Goal: Browse casually: Explore the website without a specific task or goal

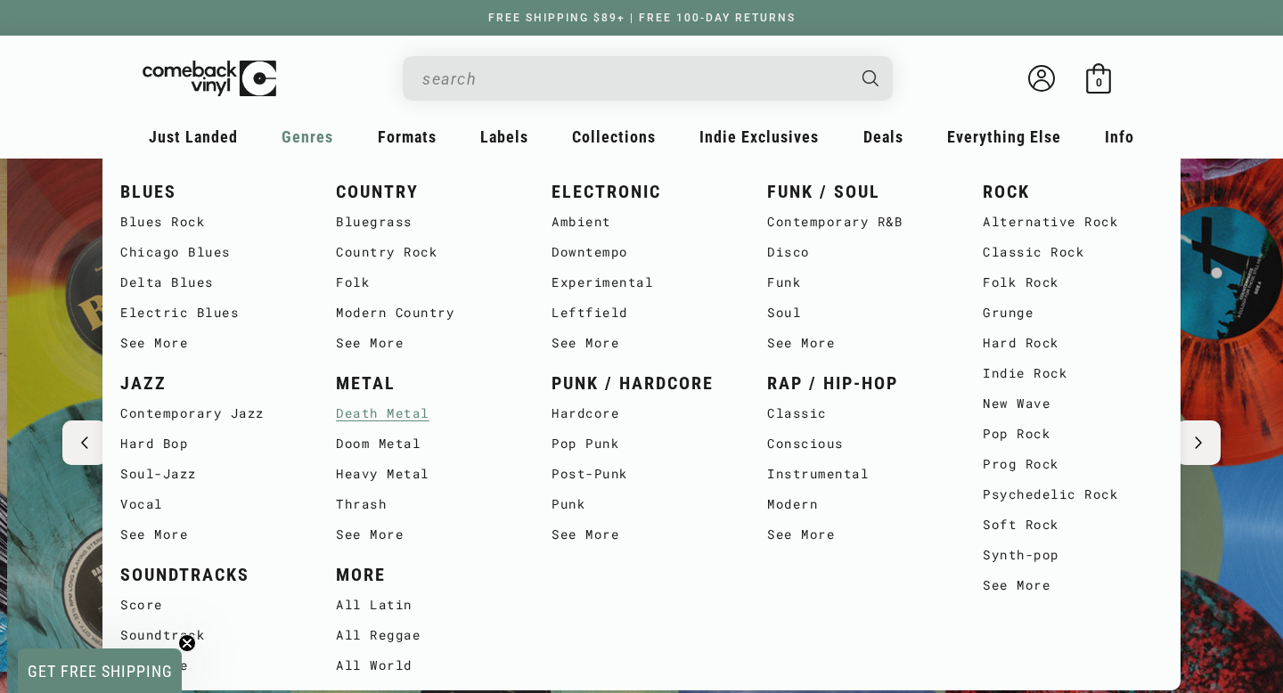
scroll to position [0, 1283]
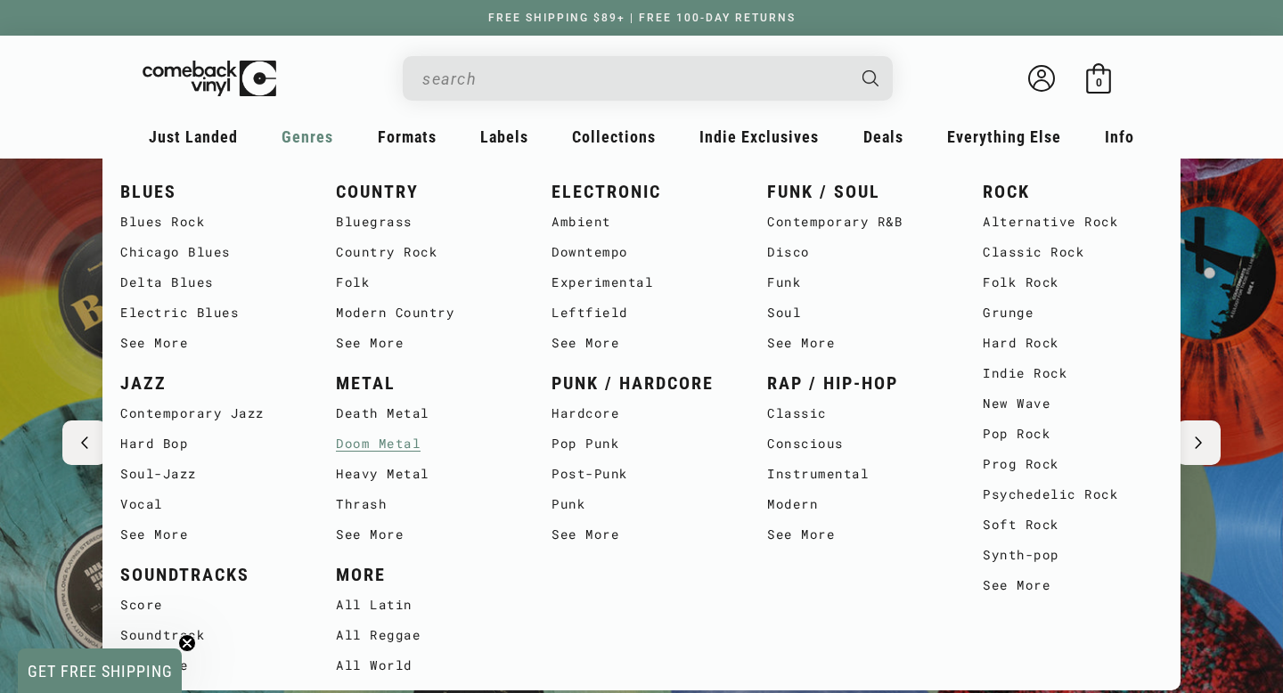
click at [368, 451] on link "Doom Metal" at bounding box center [426, 444] width 180 height 30
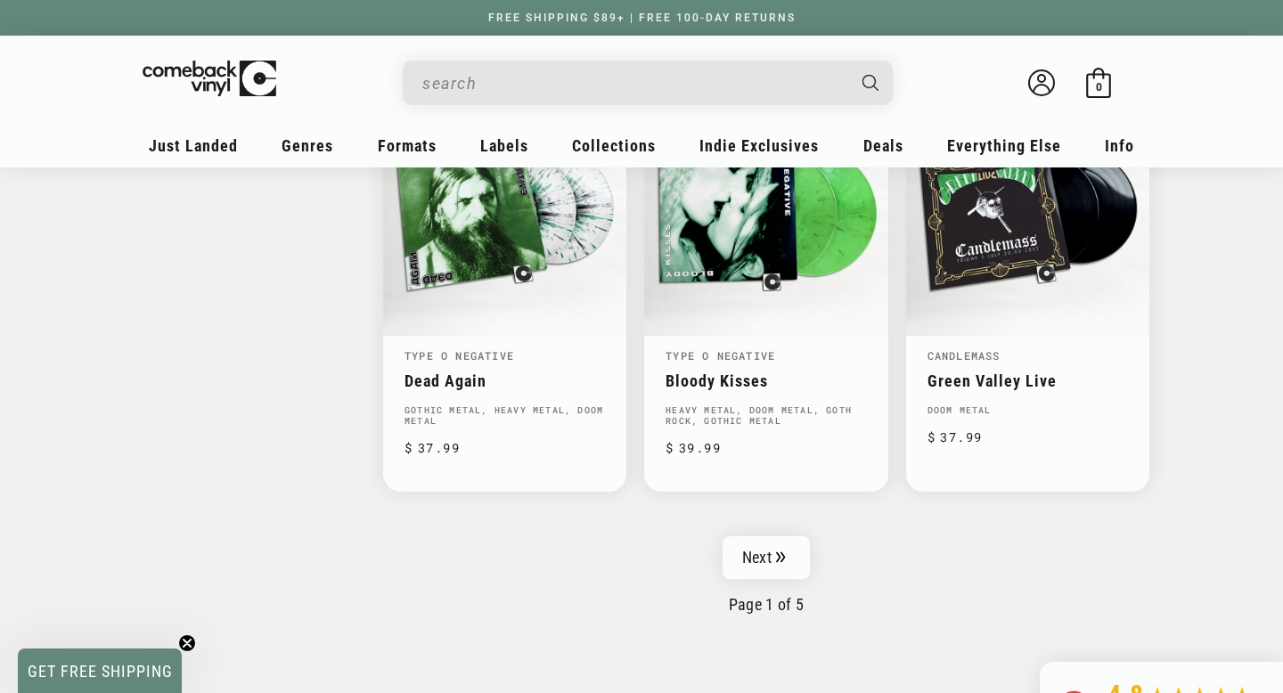
scroll to position [2909, 0]
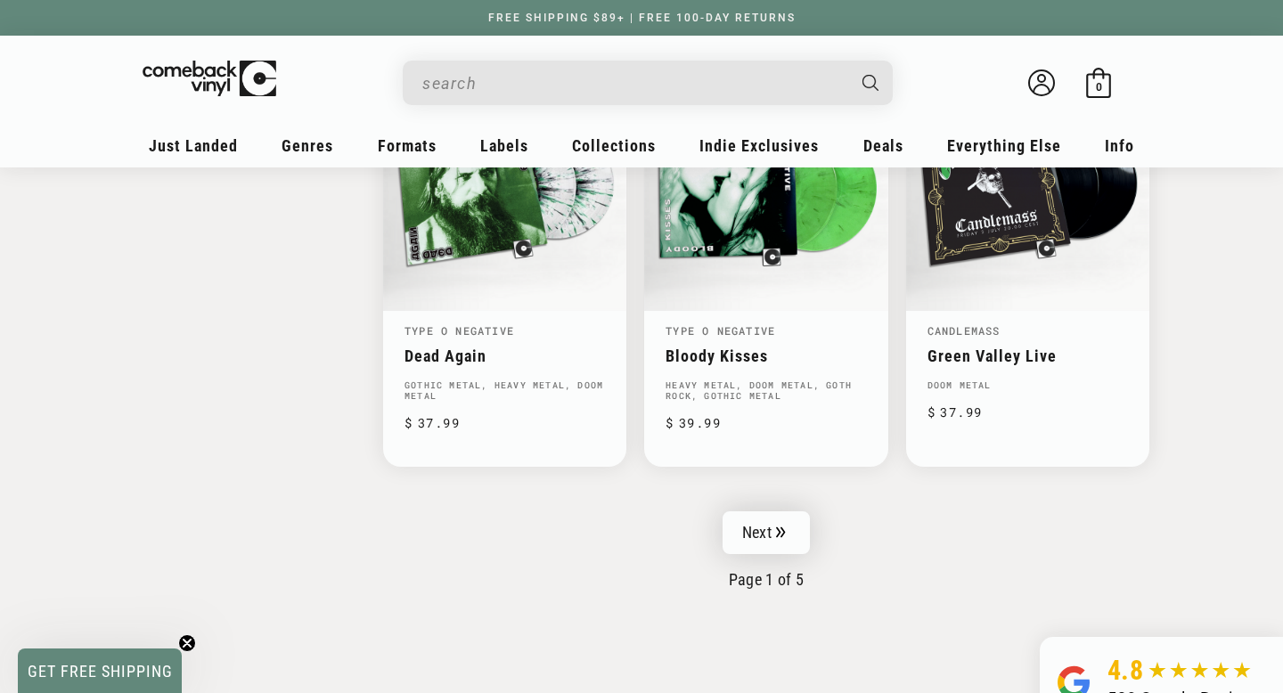
click at [744, 519] on link "Next" at bounding box center [766, 533] width 87 height 43
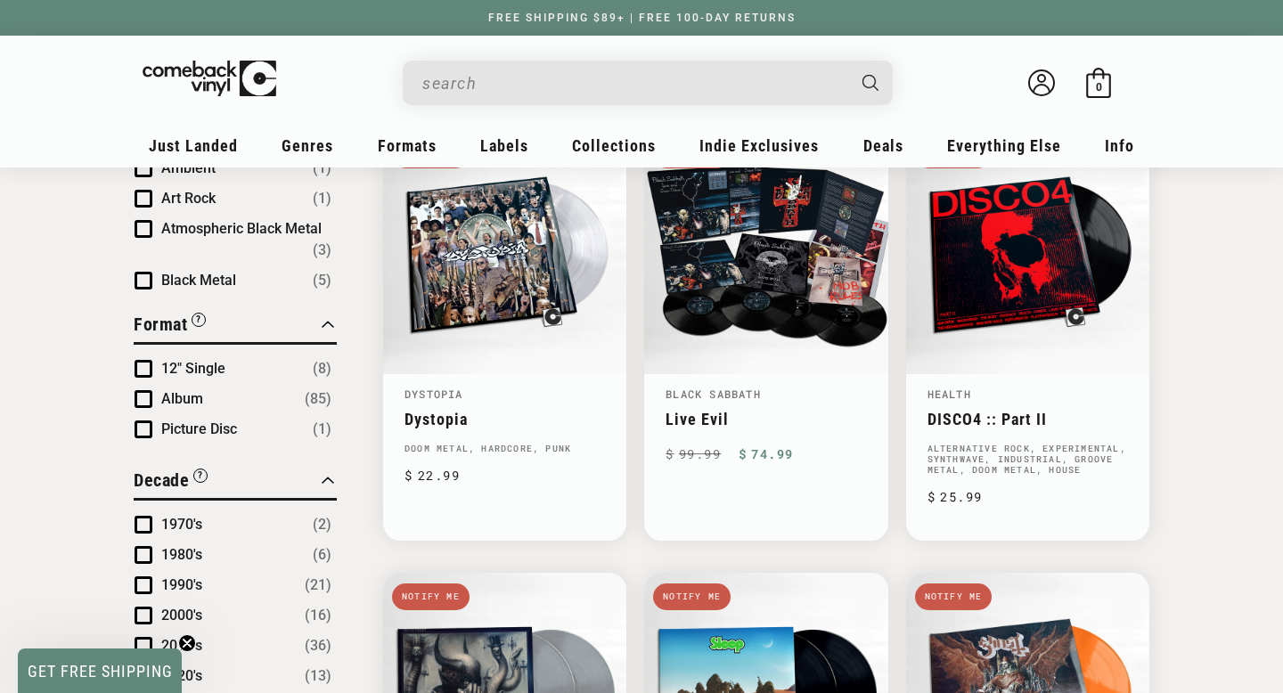
scroll to position [674, 0]
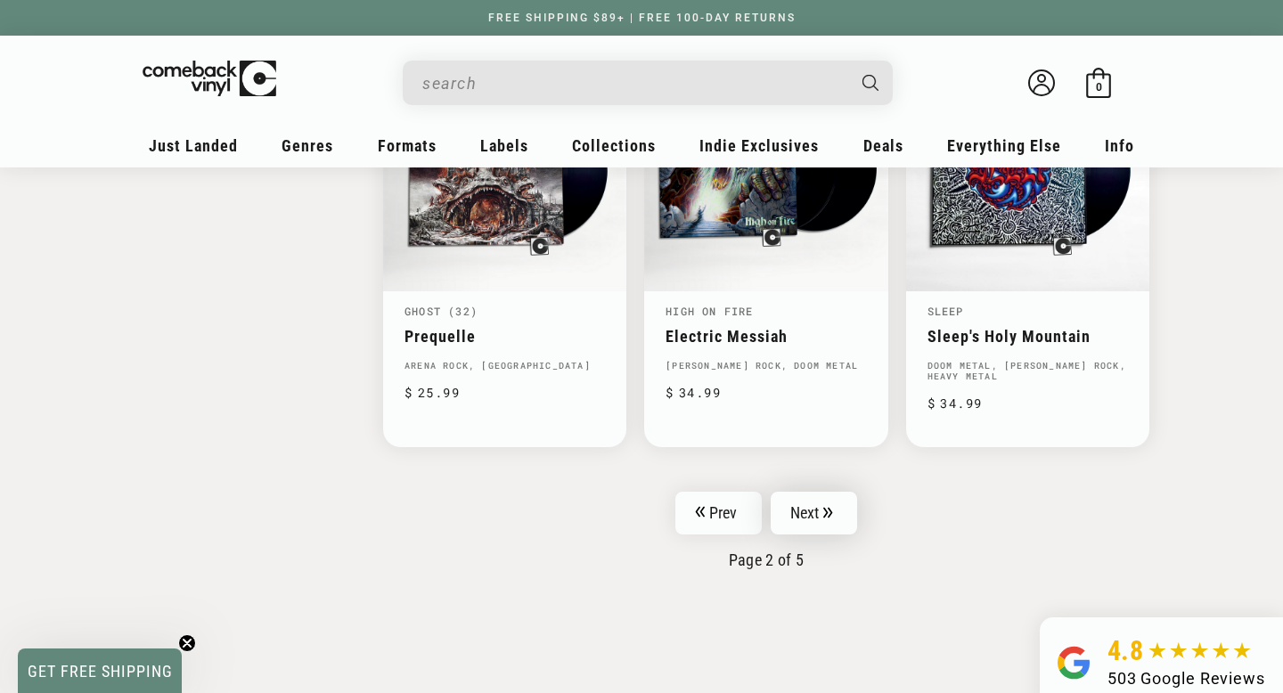
click at [841, 506] on link "Next" at bounding box center [814, 513] width 87 height 43
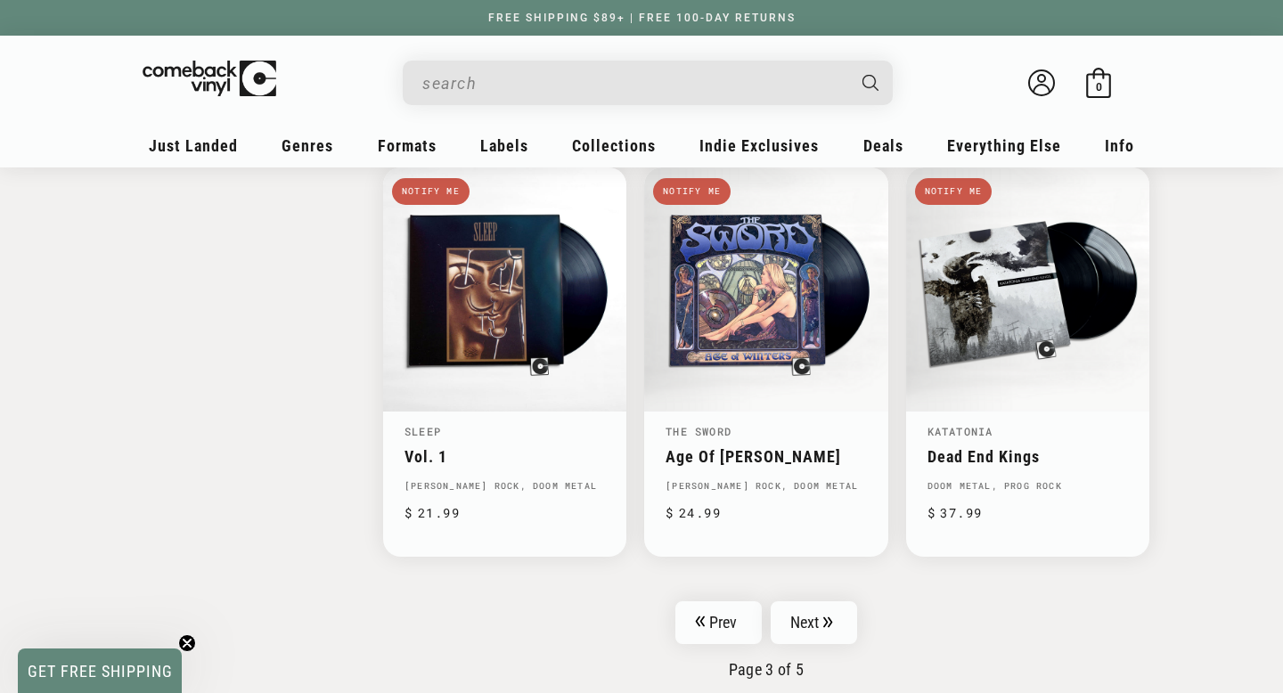
scroll to position [2797, 0]
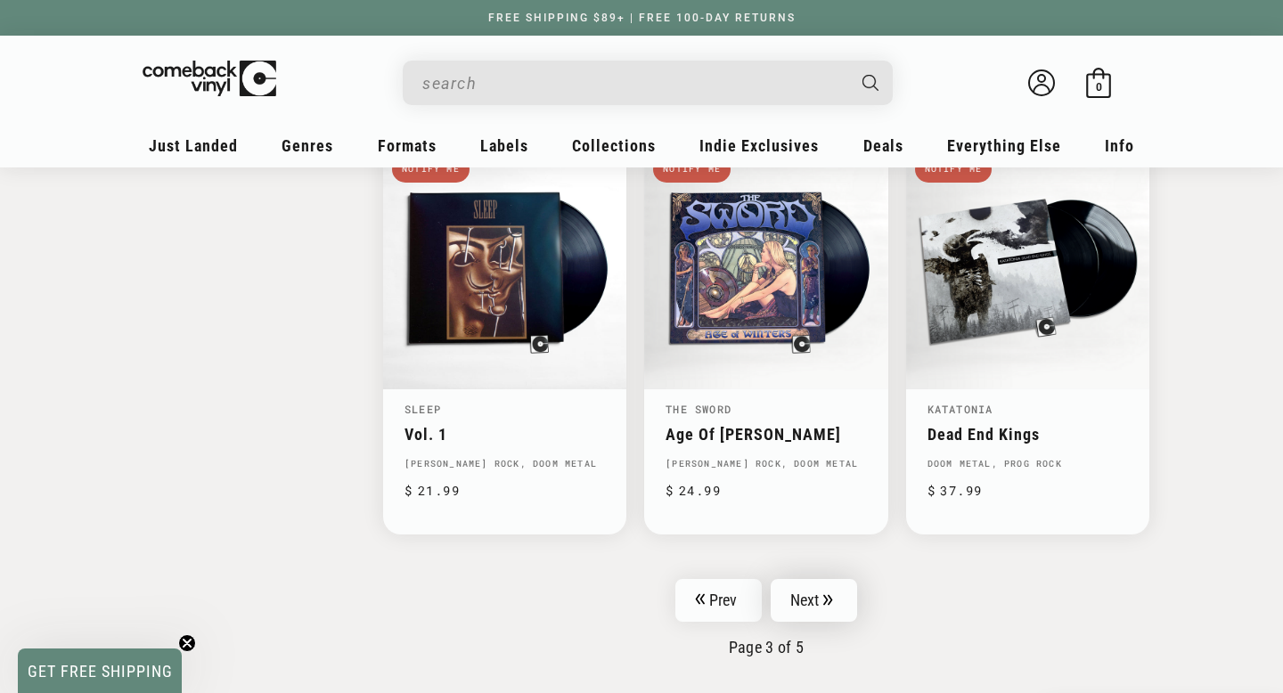
click at [831, 594] on icon "Pagination" at bounding box center [829, 600] width 10 height 12
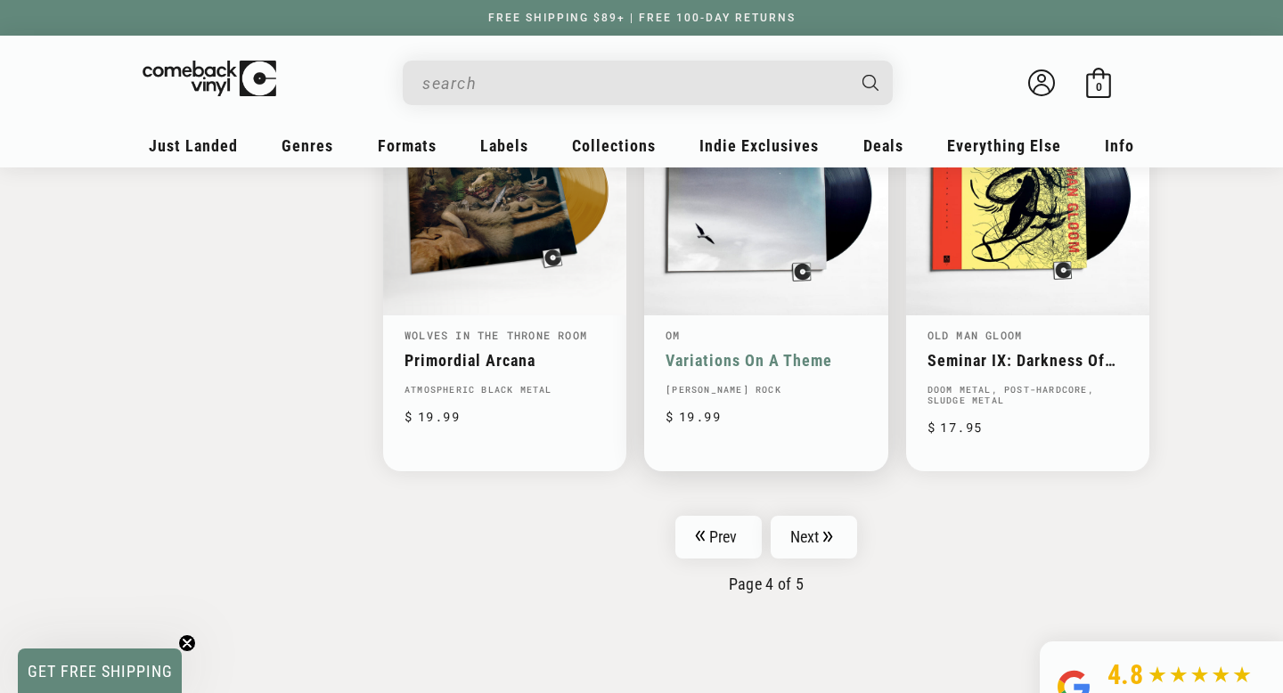
scroll to position [2873, 0]
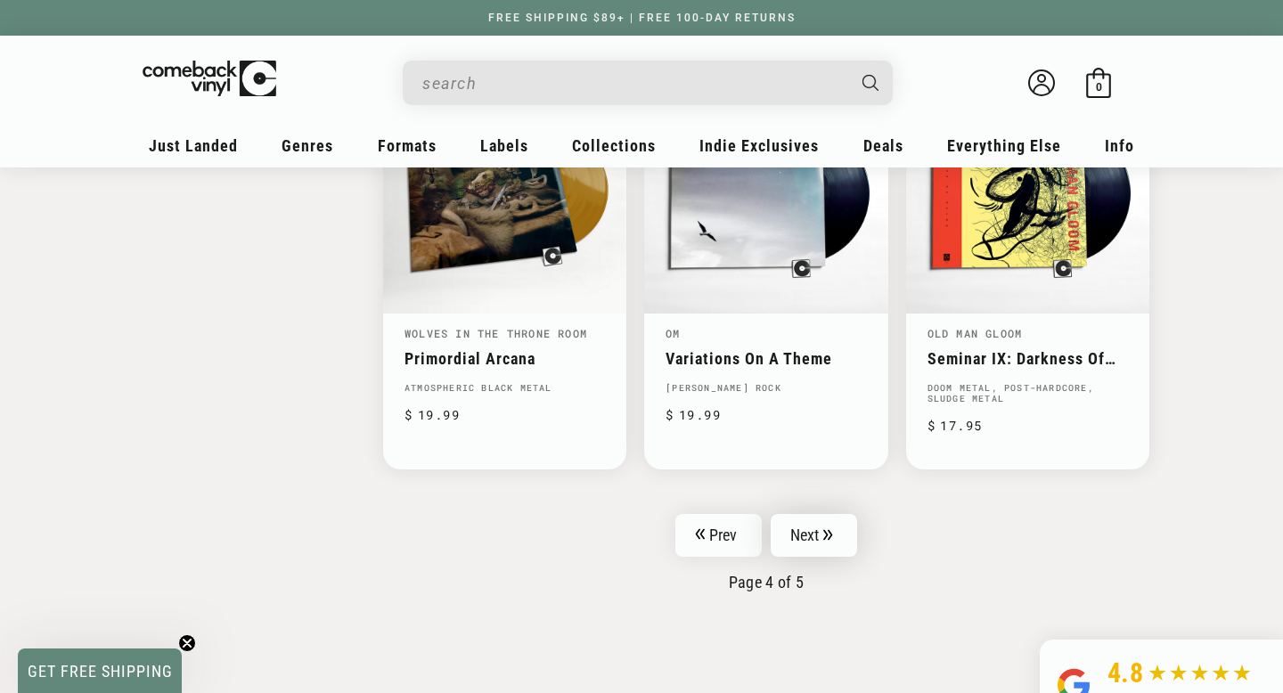
click at [826, 536] on link "Next" at bounding box center [814, 535] width 87 height 43
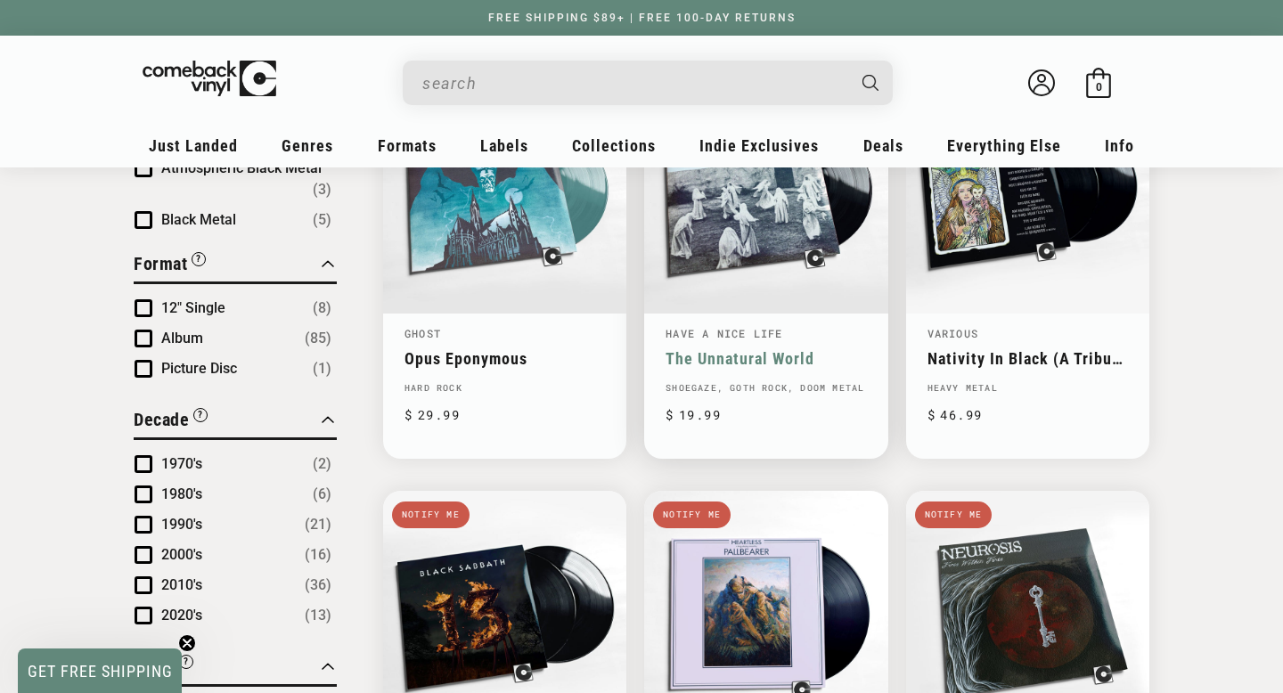
scroll to position [722, 0]
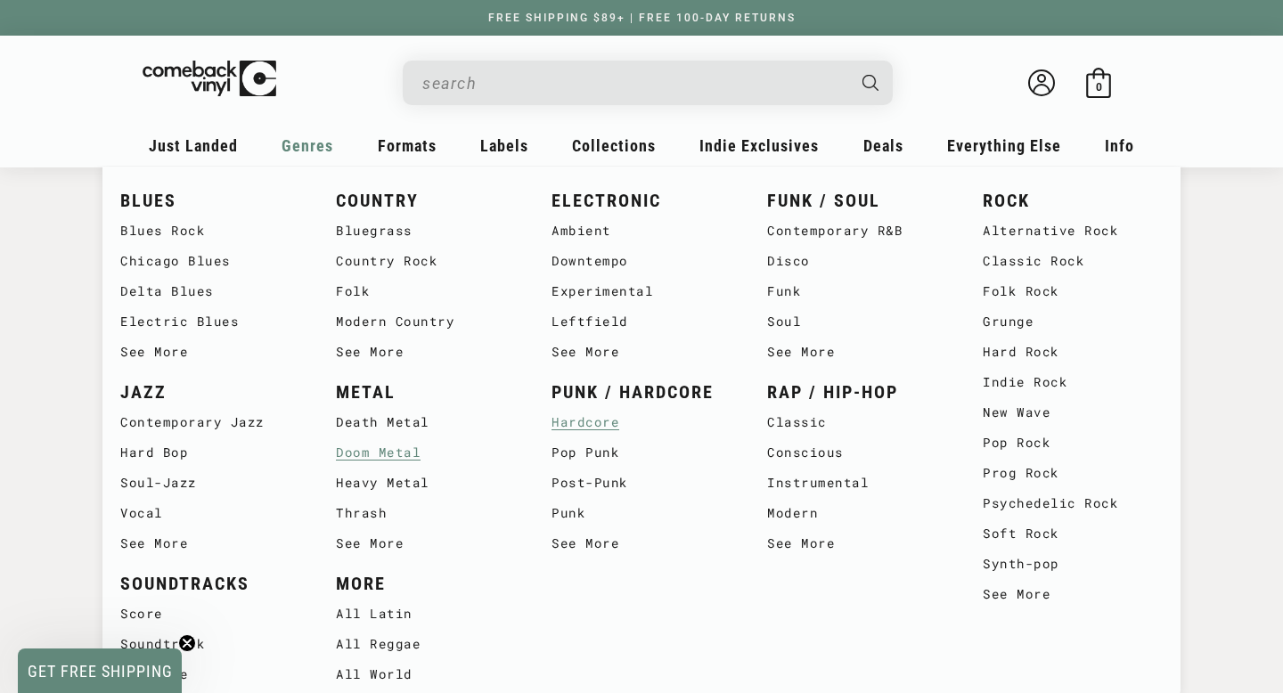
click at [594, 430] on link "Hardcore" at bounding box center [642, 422] width 180 height 30
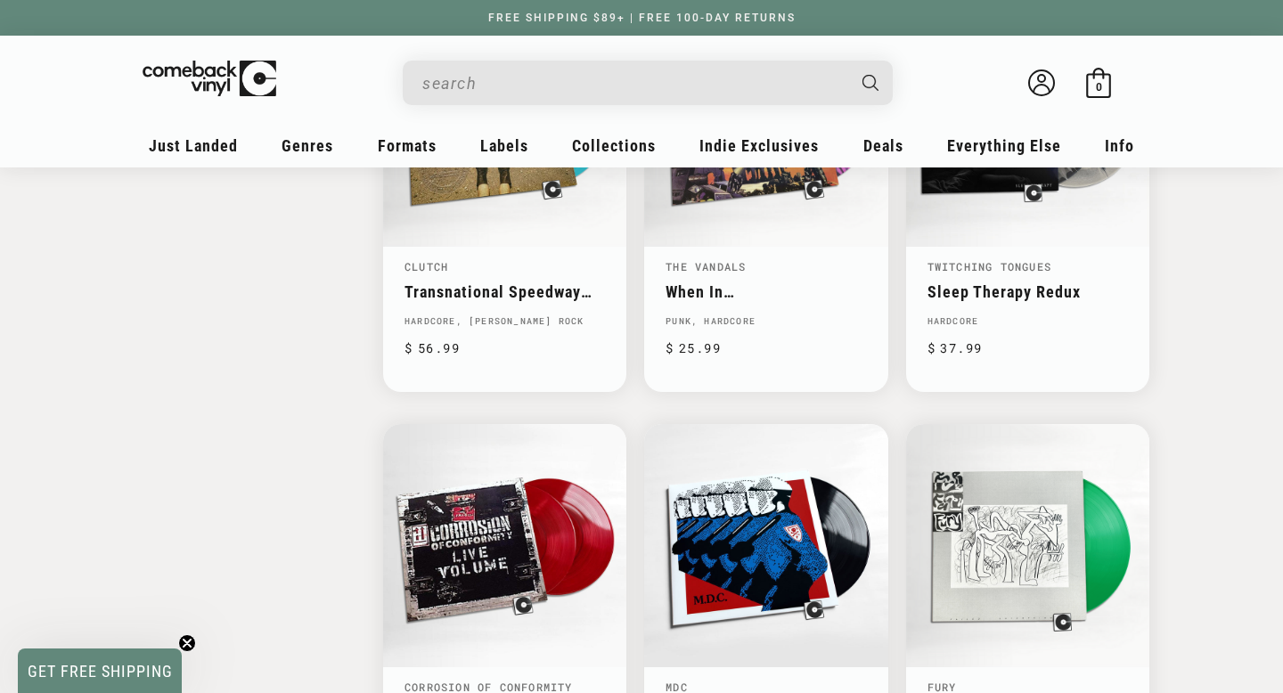
scroll to position [2426, 0]
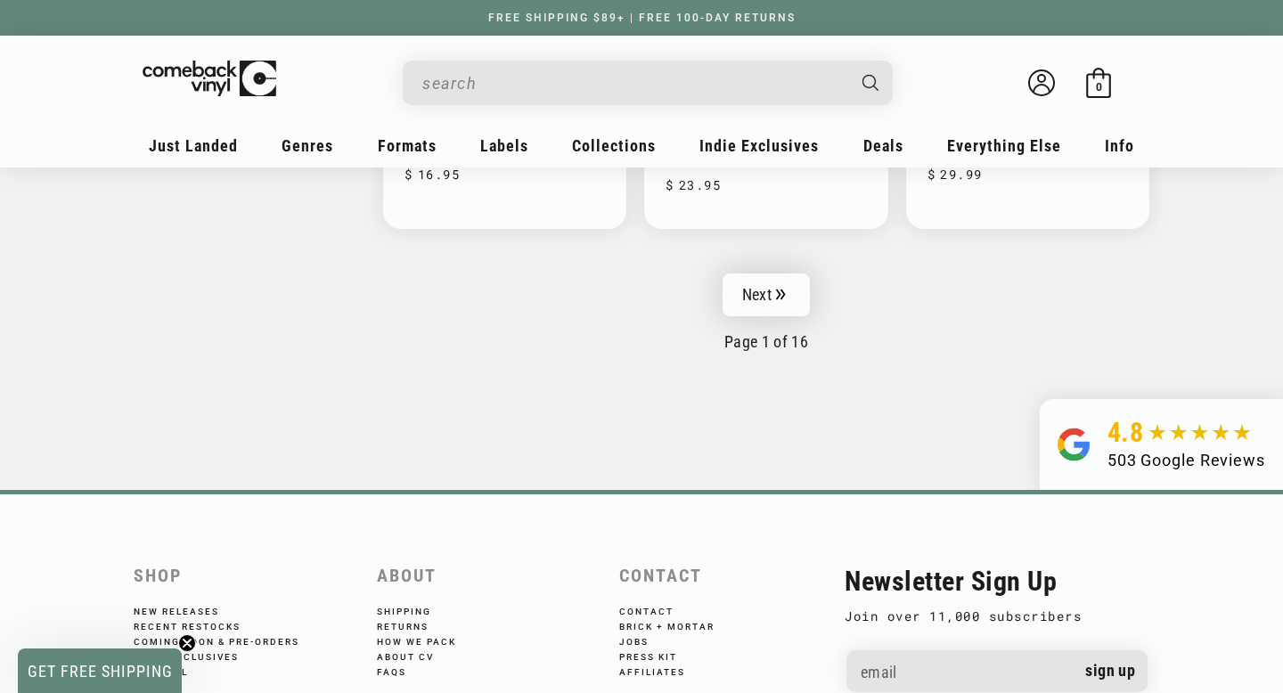
click at [785, 298] on link "Next" at bounding box center [766, 295] width 87 height 43
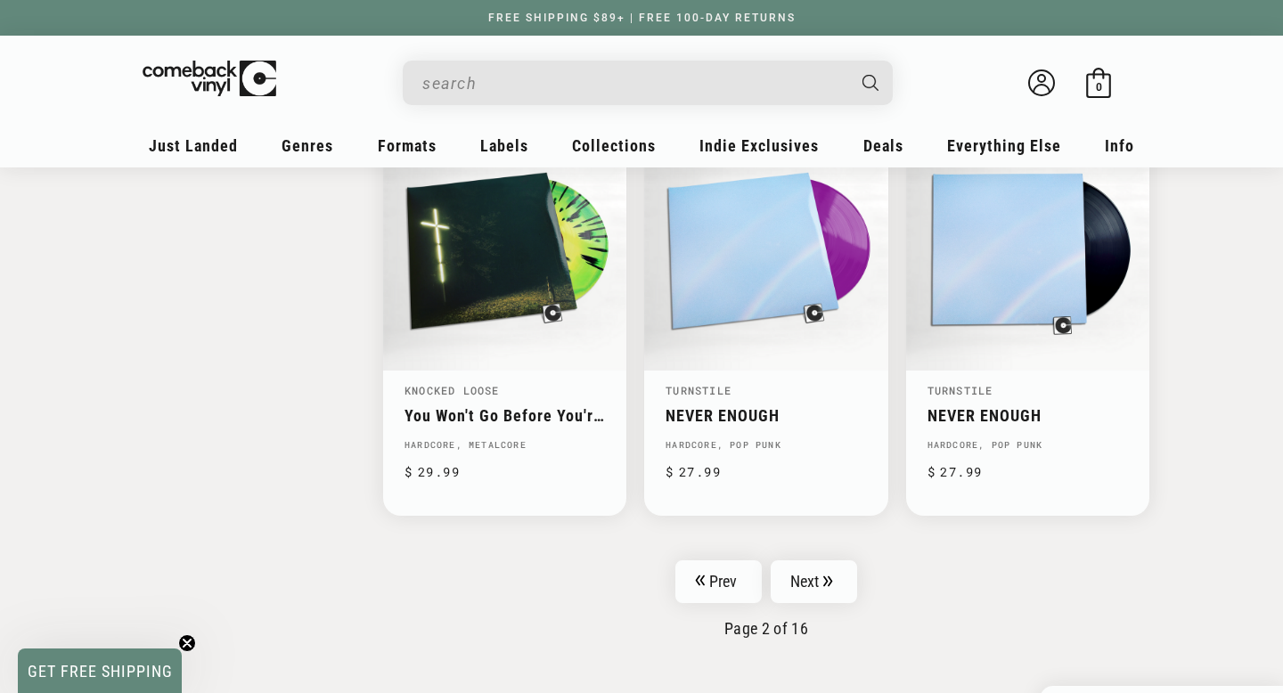
scroll to position [2844, 0]
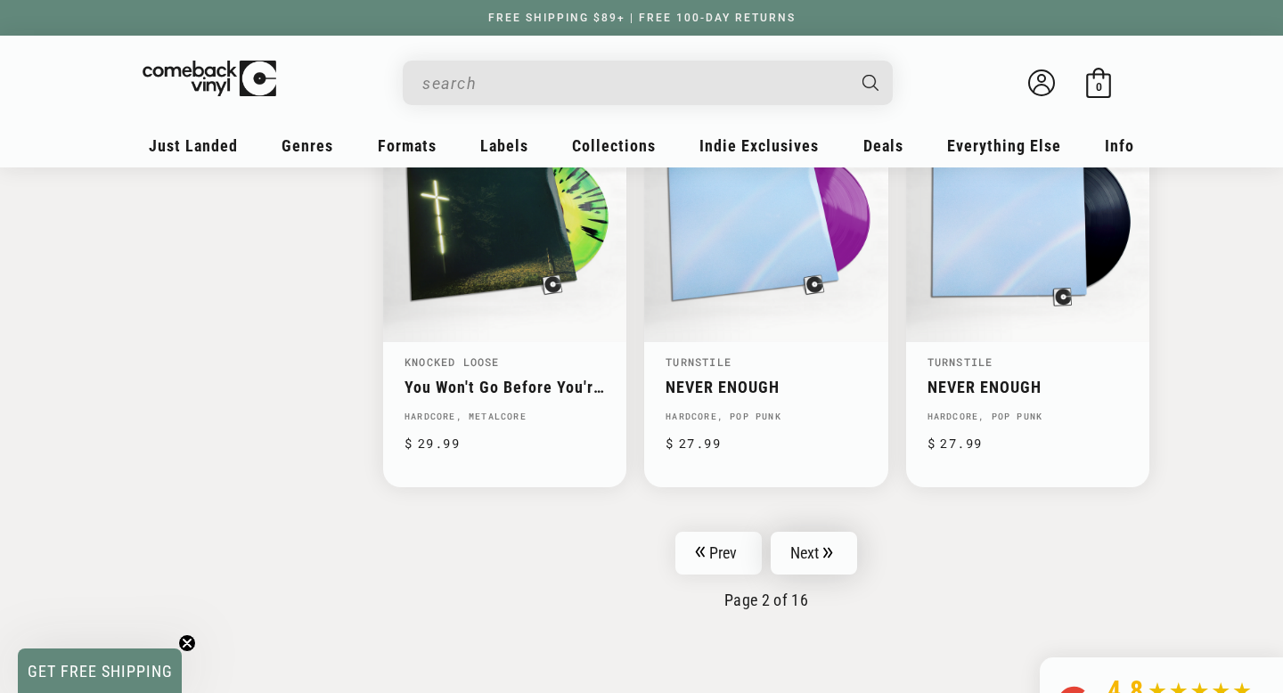
click at [816, 532] on link "Next" at bounding box center [814, 553] width 87 height 43
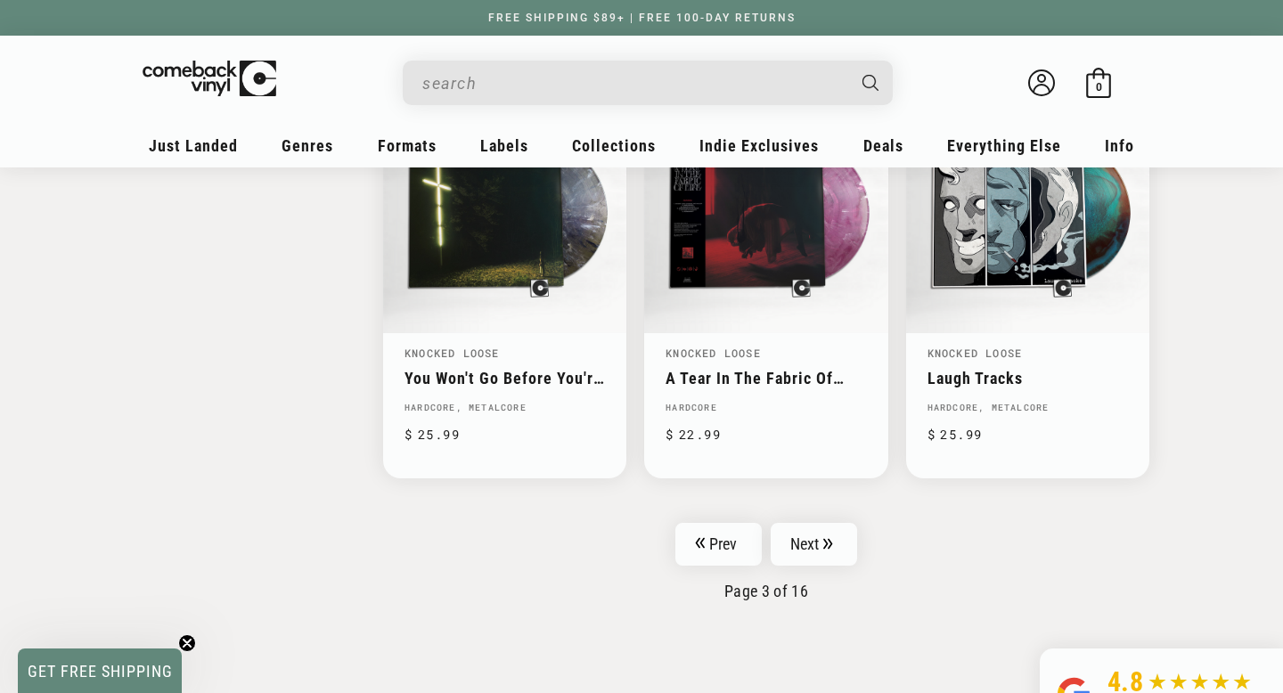
scroll to position [3177, 0]
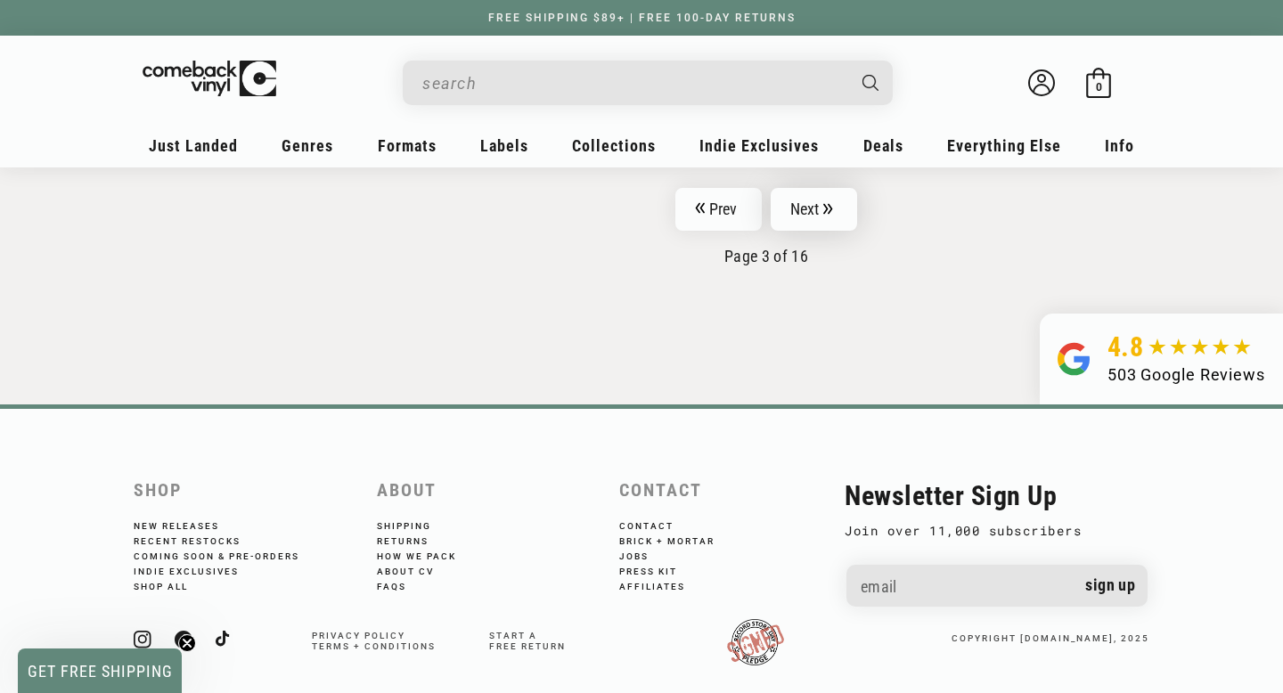
click at [827, 217] on link "Next" at bounding box center [814, 209] width 87 height 43
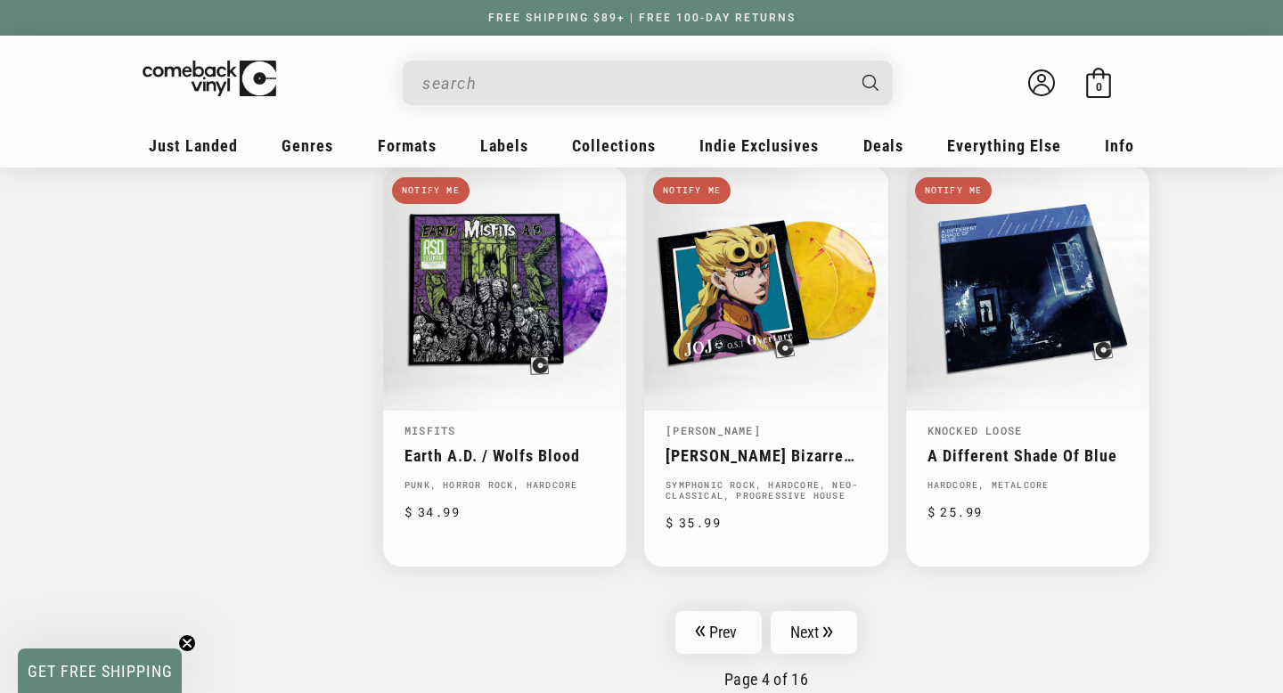
scroll to position [2841, 0]
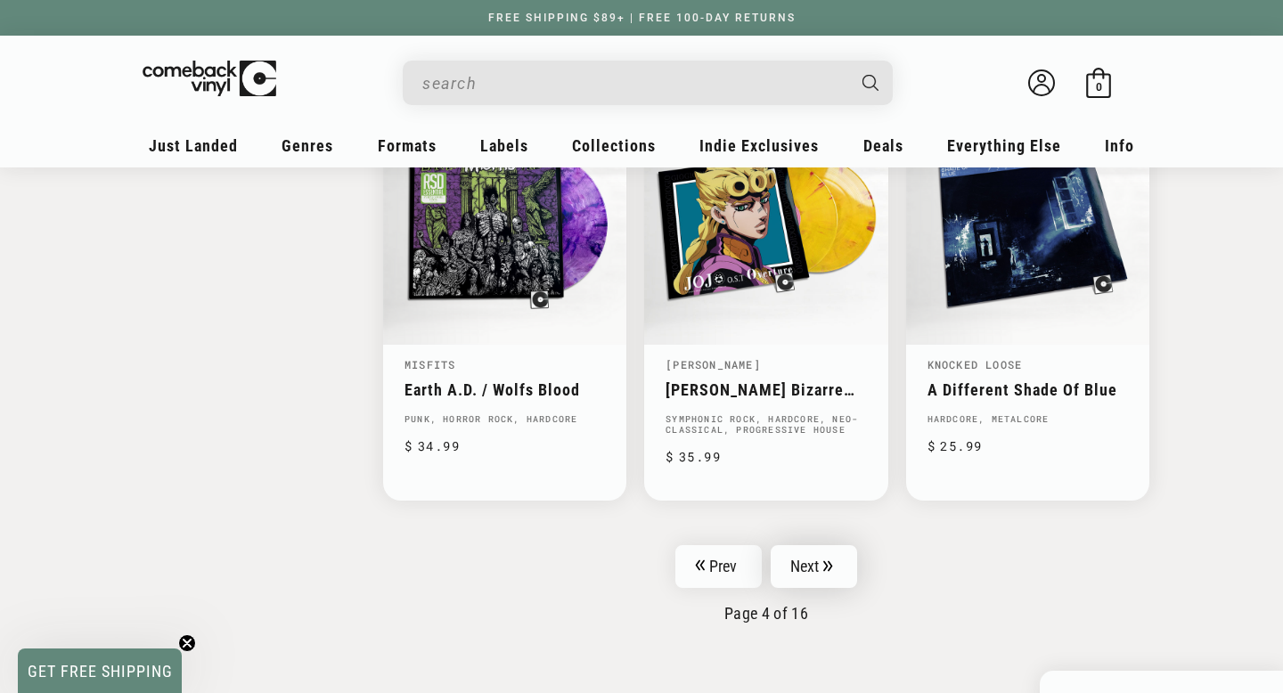
click at [824, 545] on link "Next" at bounding box center [814, 566] width 87 height 43
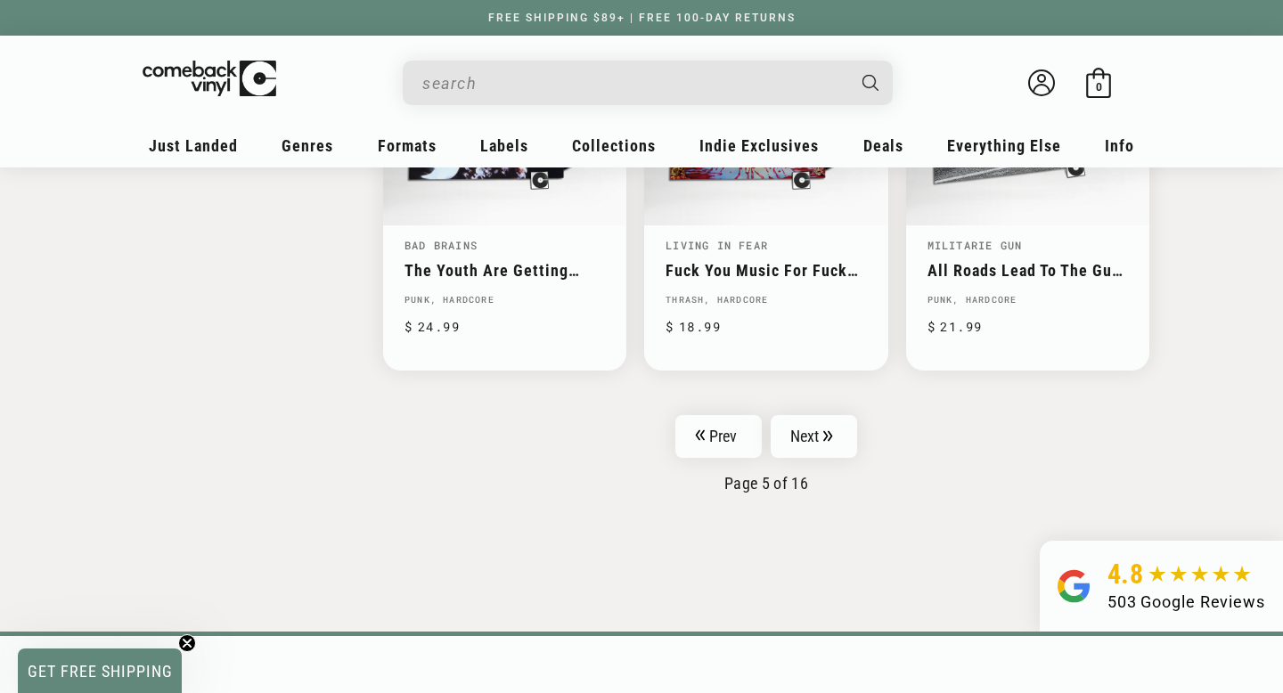
scroll to position [3012, 0]
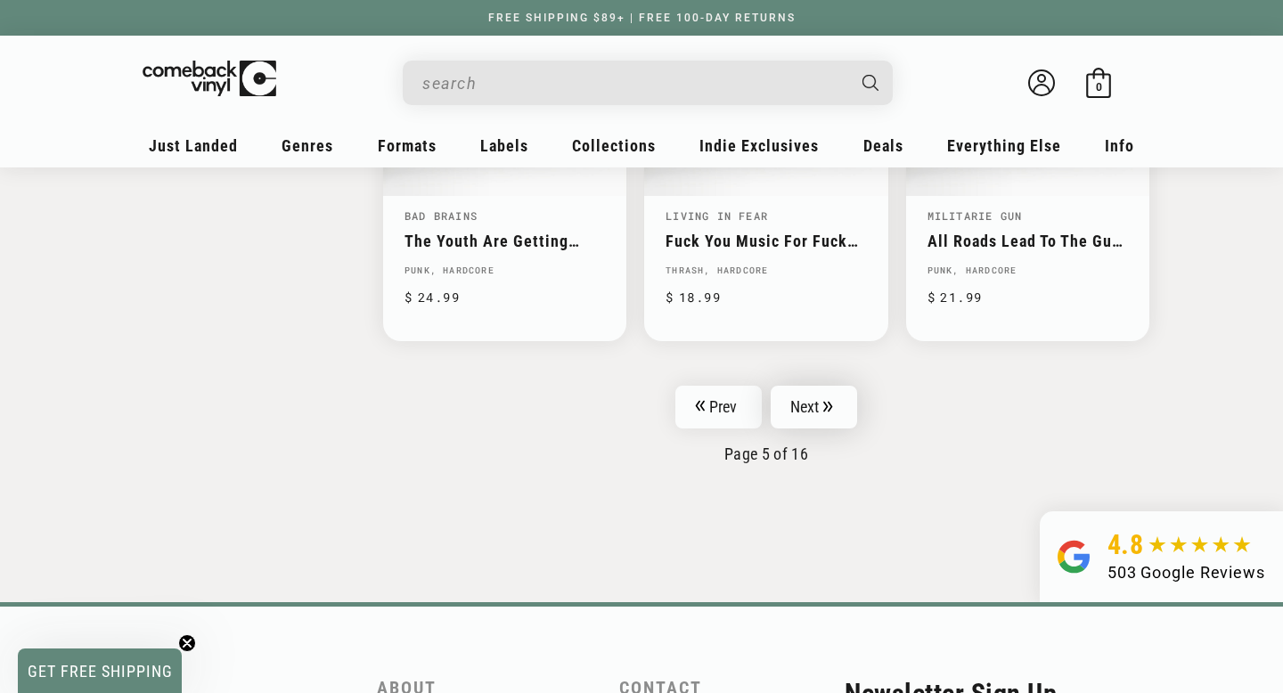
click at [815, 393] on link "Next" at bounding box center [814, 407] width 87 height 43
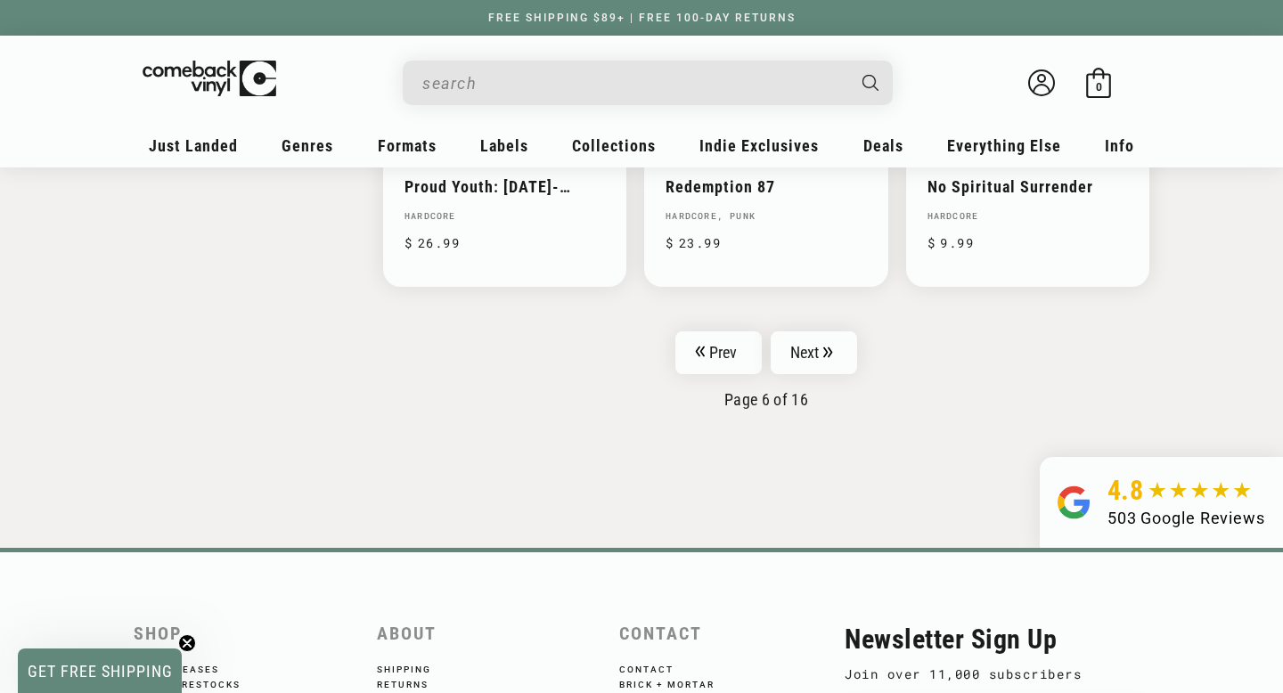
scroll to position [3082, 0]
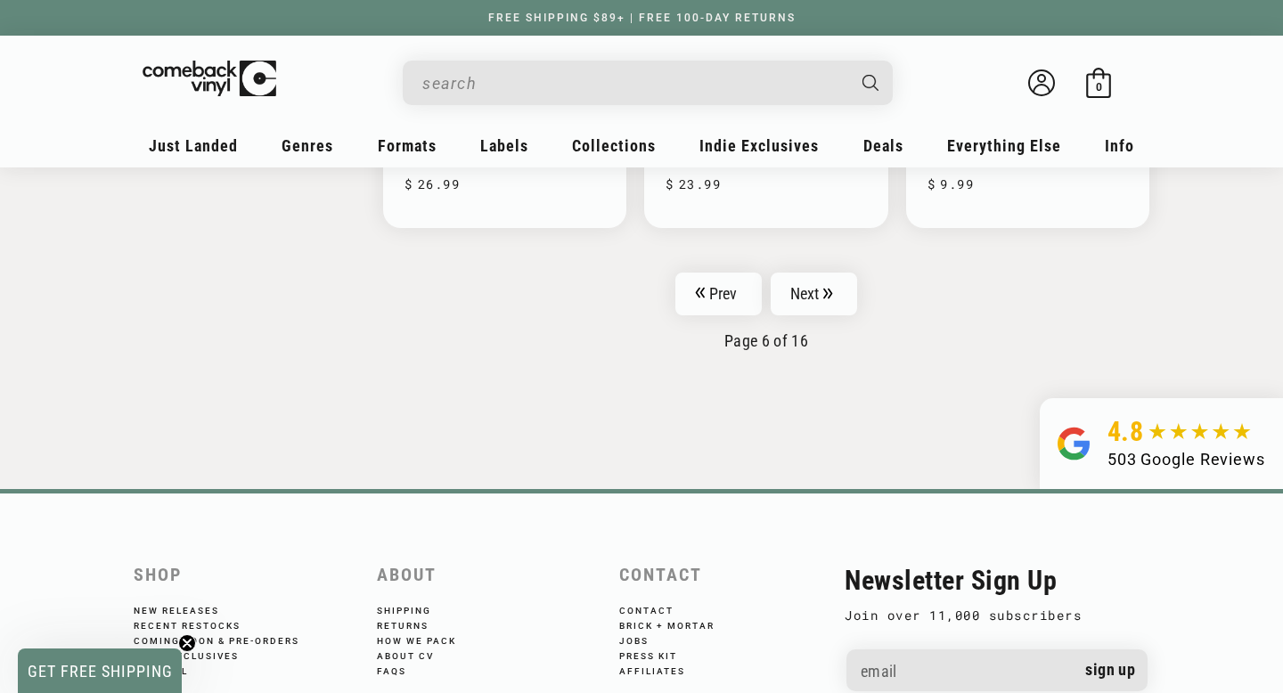
click at [843, 310] on nav "Prev Next Page 6 of 16" at bounding box center [766, 312] width 767 height 78
click at [843, 306] on nav "Prev Next Page 6 of 16" at bounding box center [766, 312] width 767 height 78
click at [843, 295] on link "Next" at bounding box center [814, 294] width 87 height 43
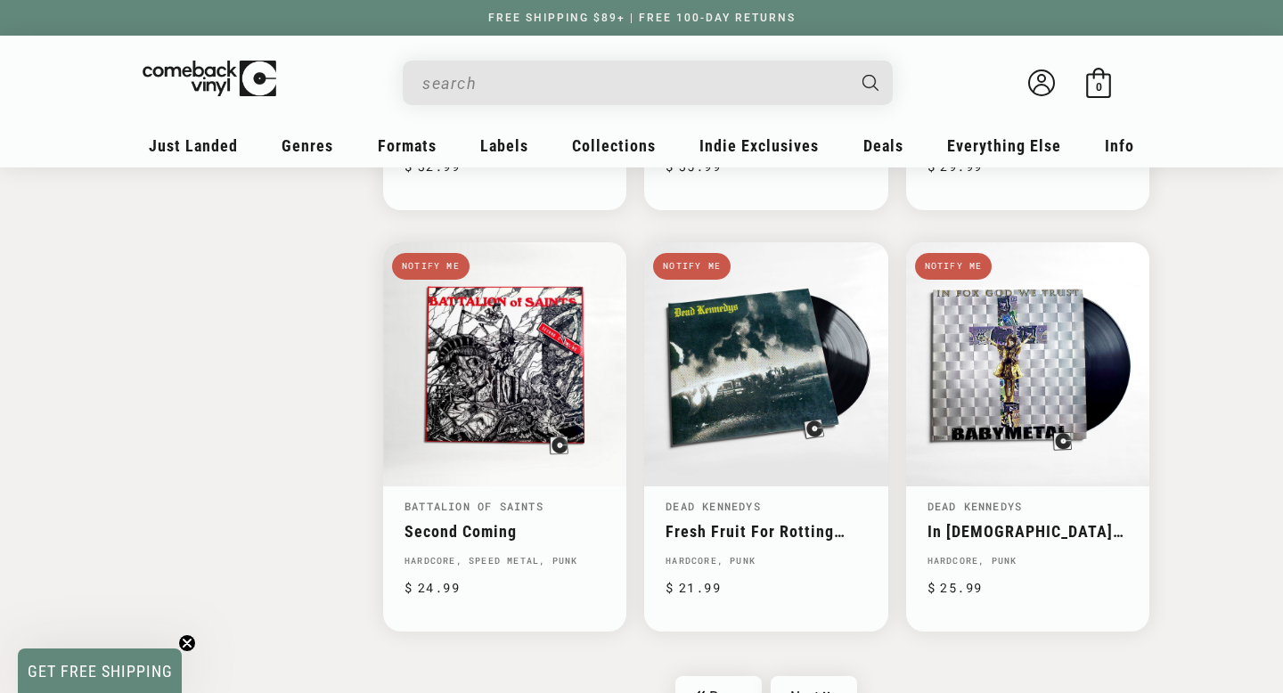
scroll to position [2716, 0]
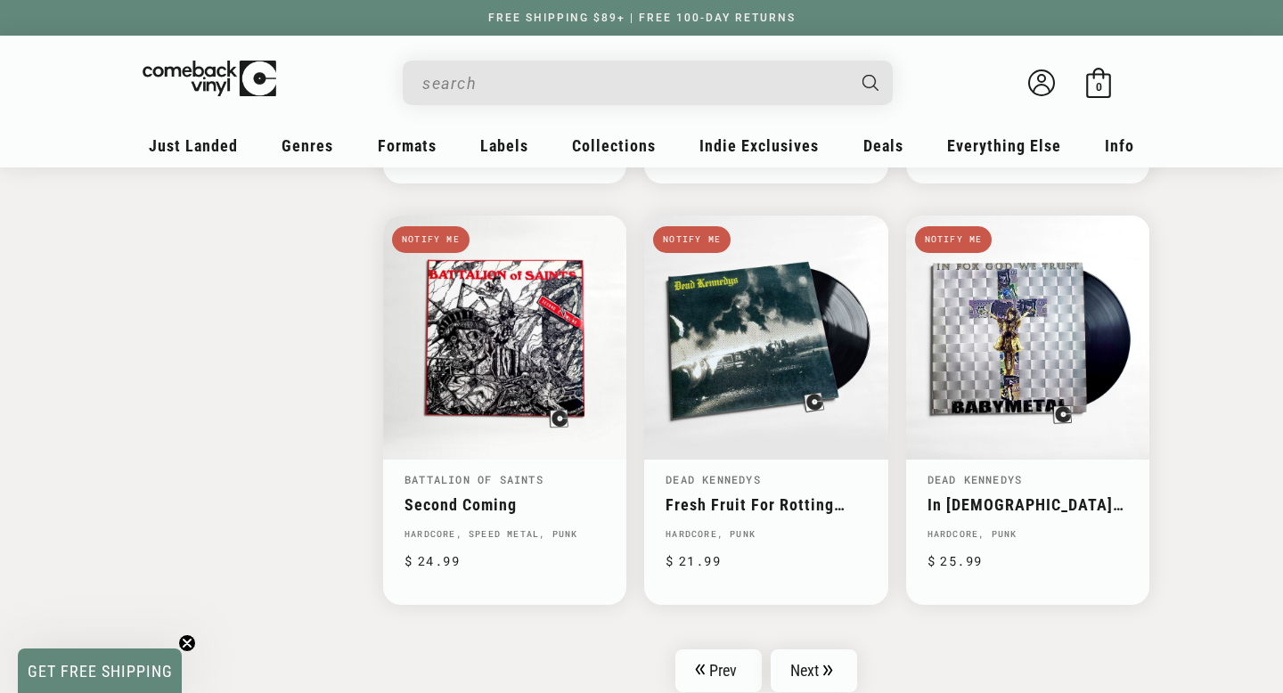
click at [596, 81] on input "When autocomplete results are available use up and down arrows to review and en…" at bounding box center [633, 83] width 422 height 37
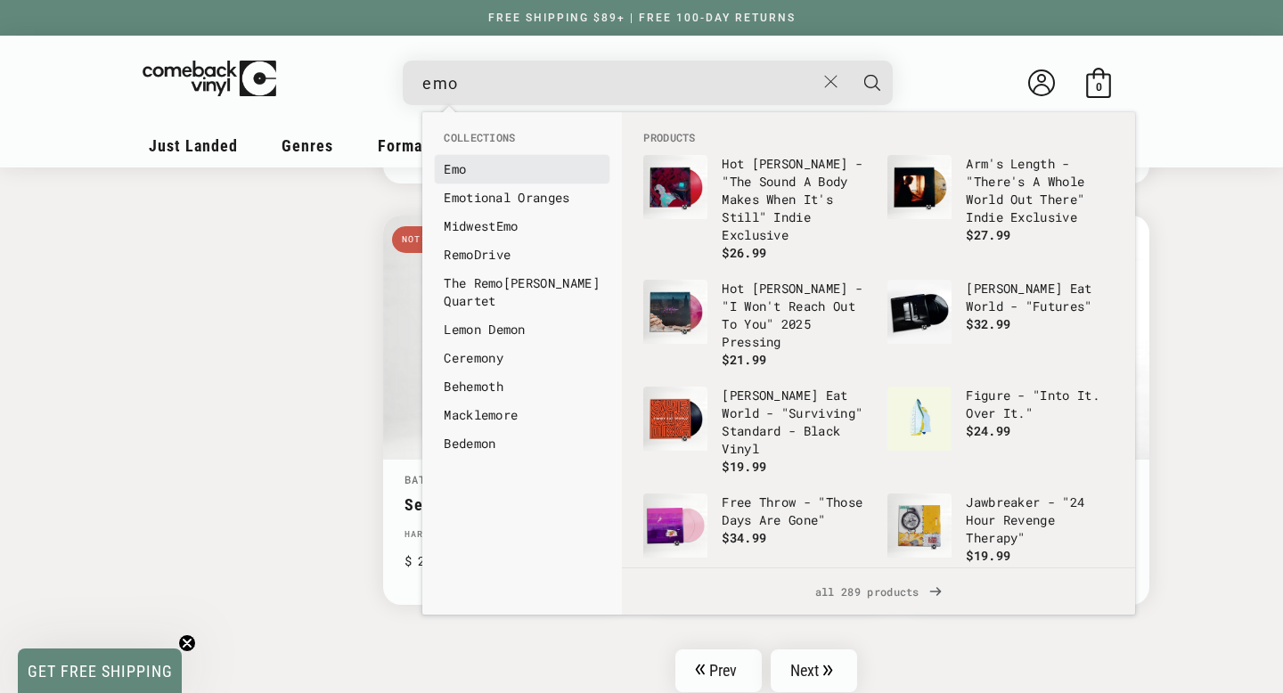
type input "emo"
click at [508, 177] on li "Emo" at bounding box center [522, 169] width 175 height 29
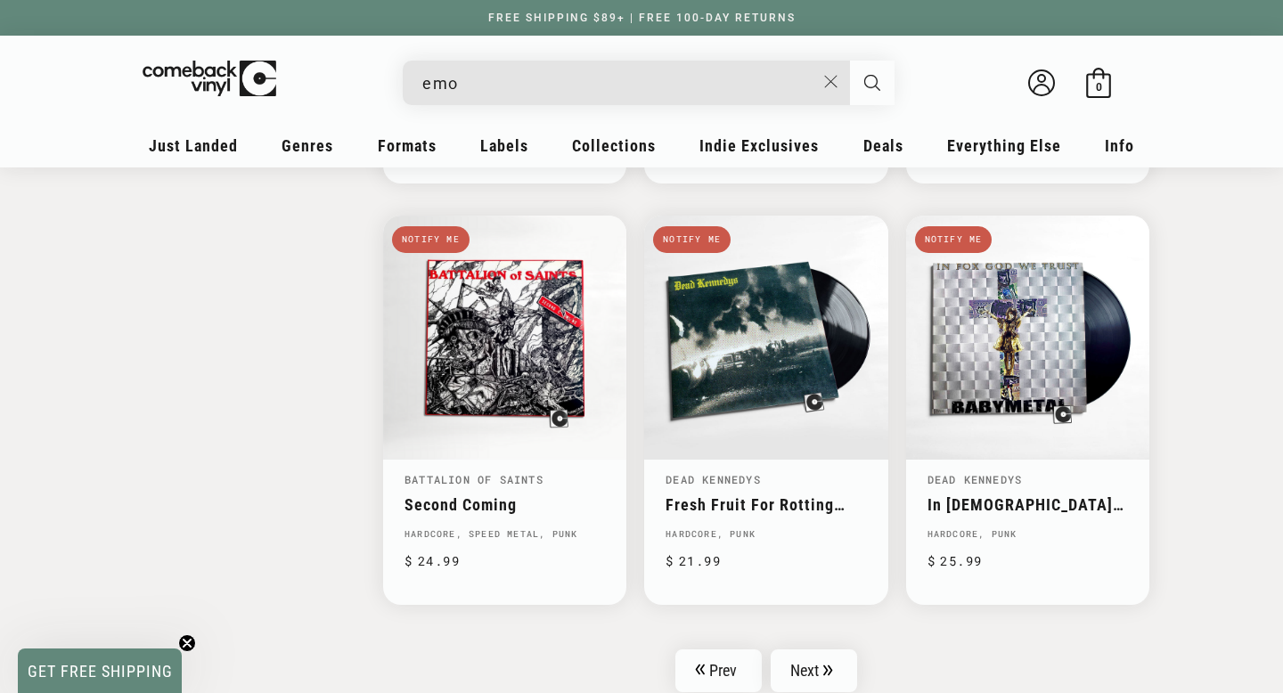
click at [878, 93] on button "Search" at bounding box center [872, 83] width 45 height 45
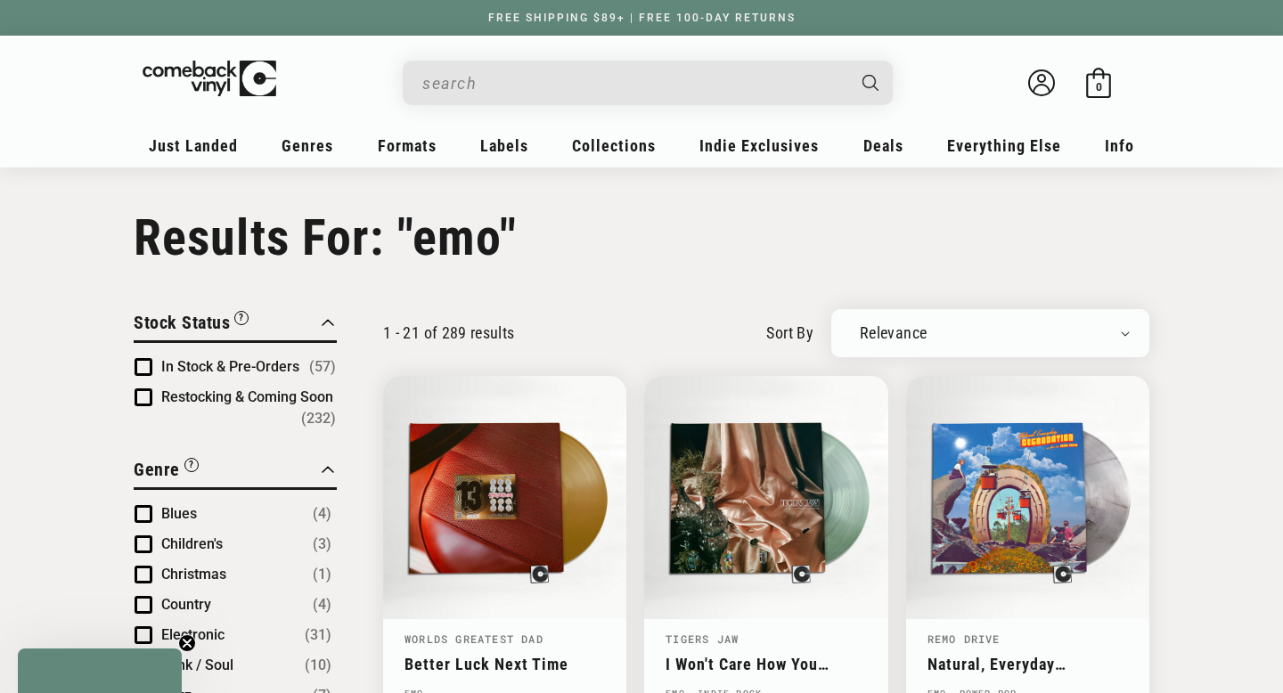
type input "emo"
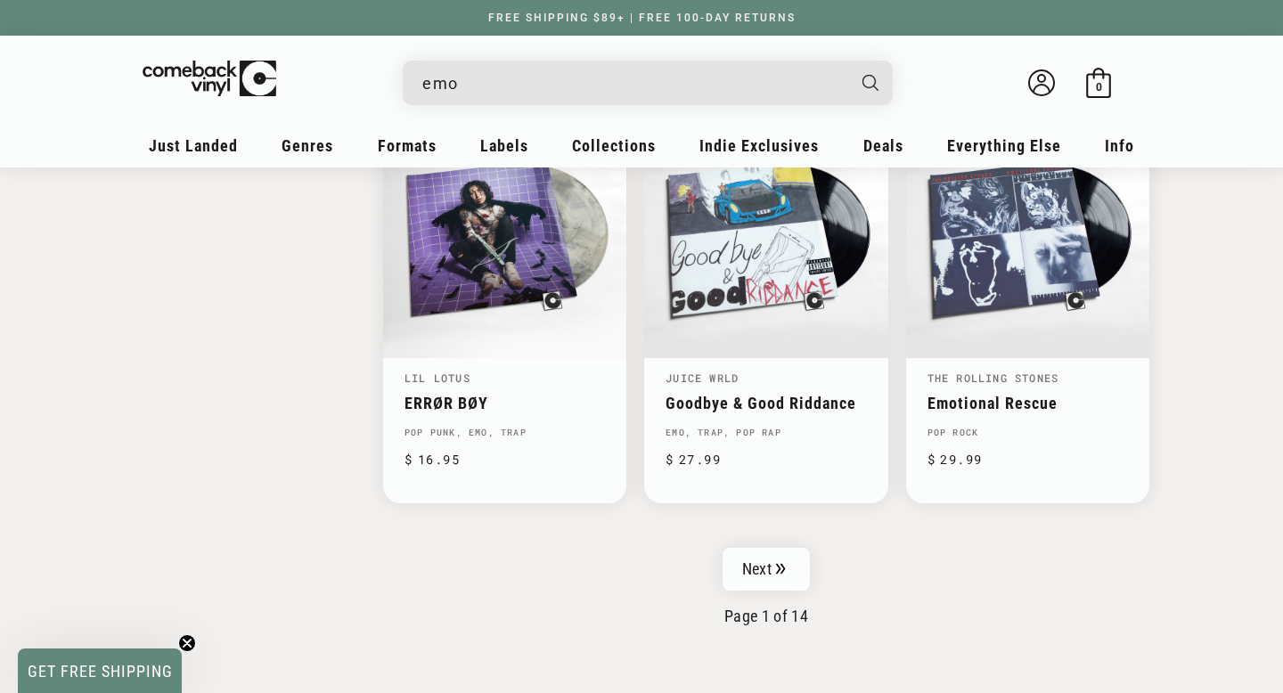
scroll to position [2817, 0]
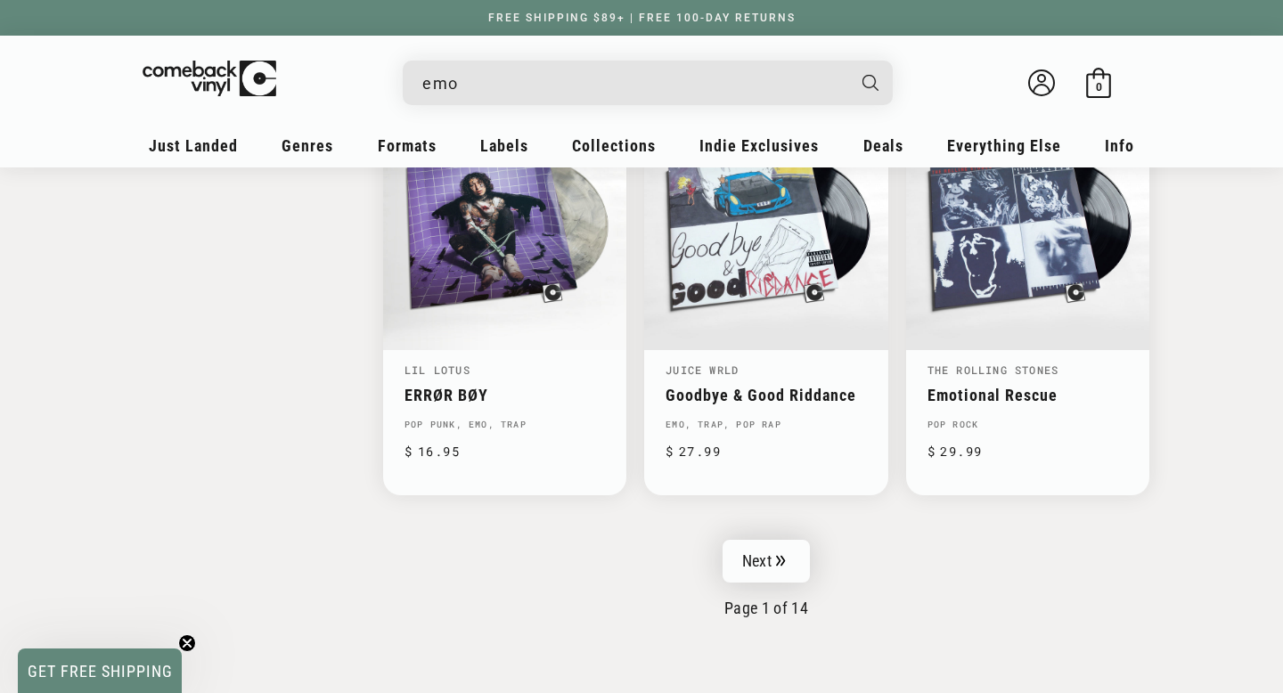
click at [799, 540] on link "Next" at bounding box center [766, 561] width 87 height 43
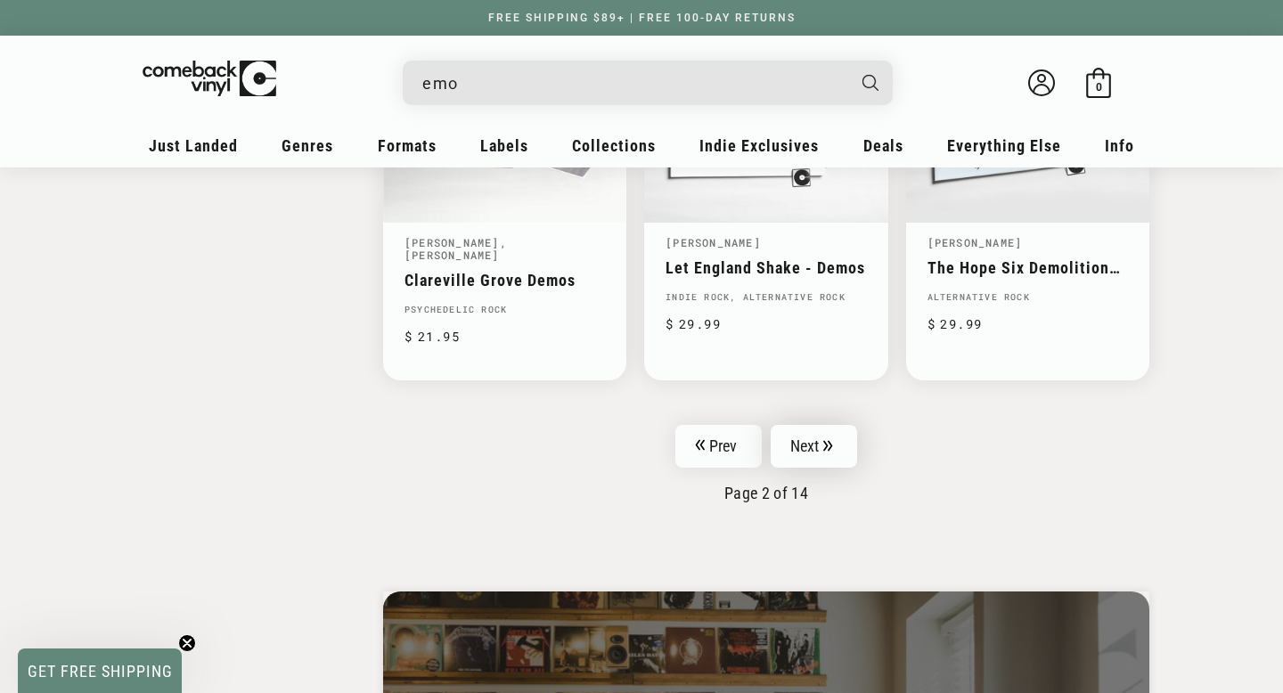
click at [812, 425] on link "Next" at bounding box center [814, 446] width 87 height 43
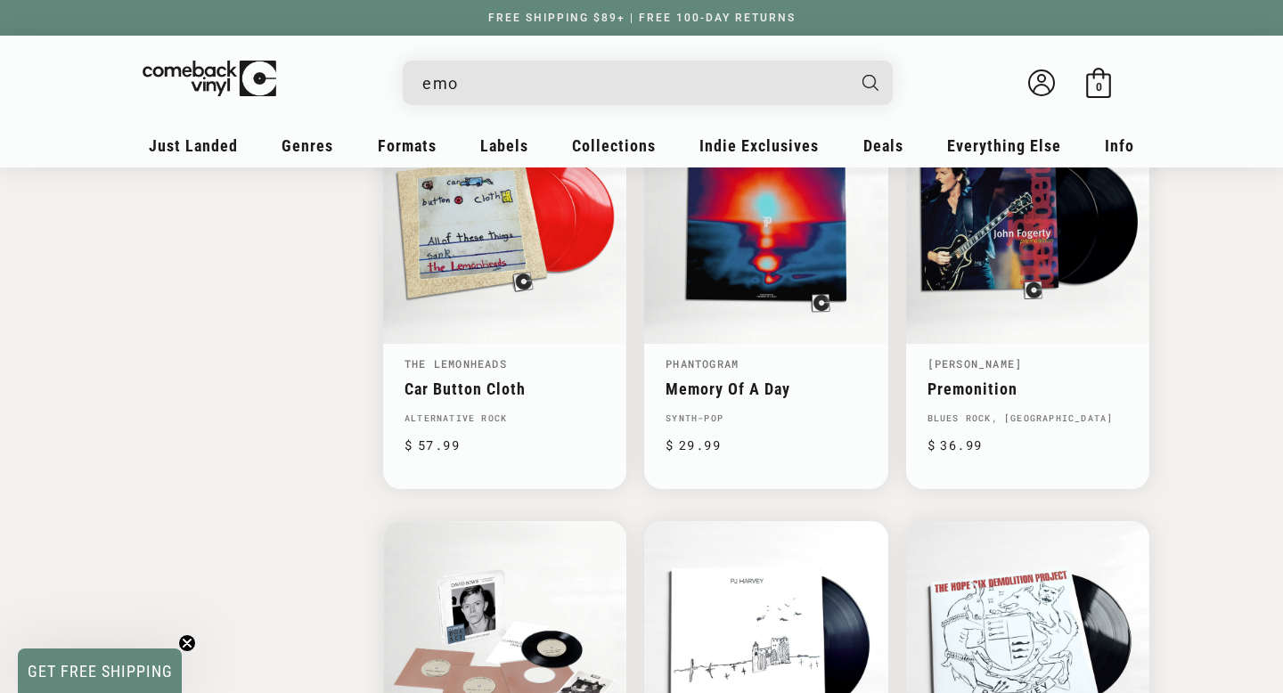
scroll to position [2557, 0]
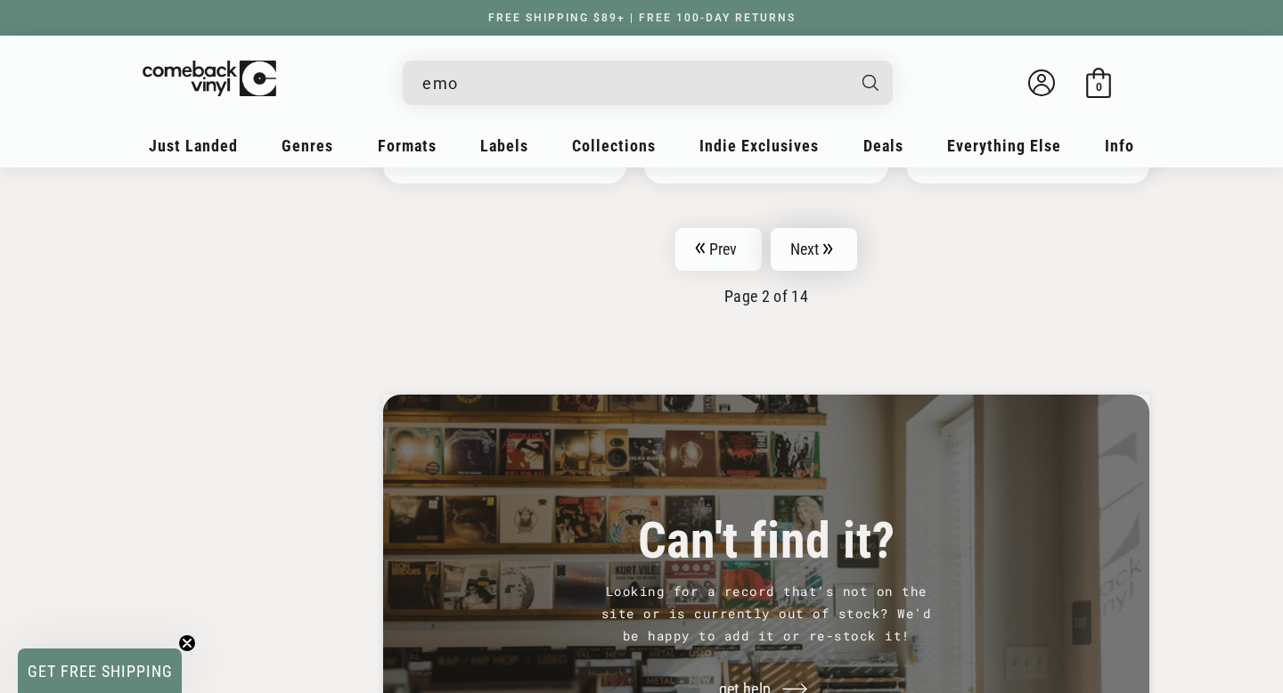
click at [811, 228] on link "Next" at bounding box center [814, 249] width 87 height 43
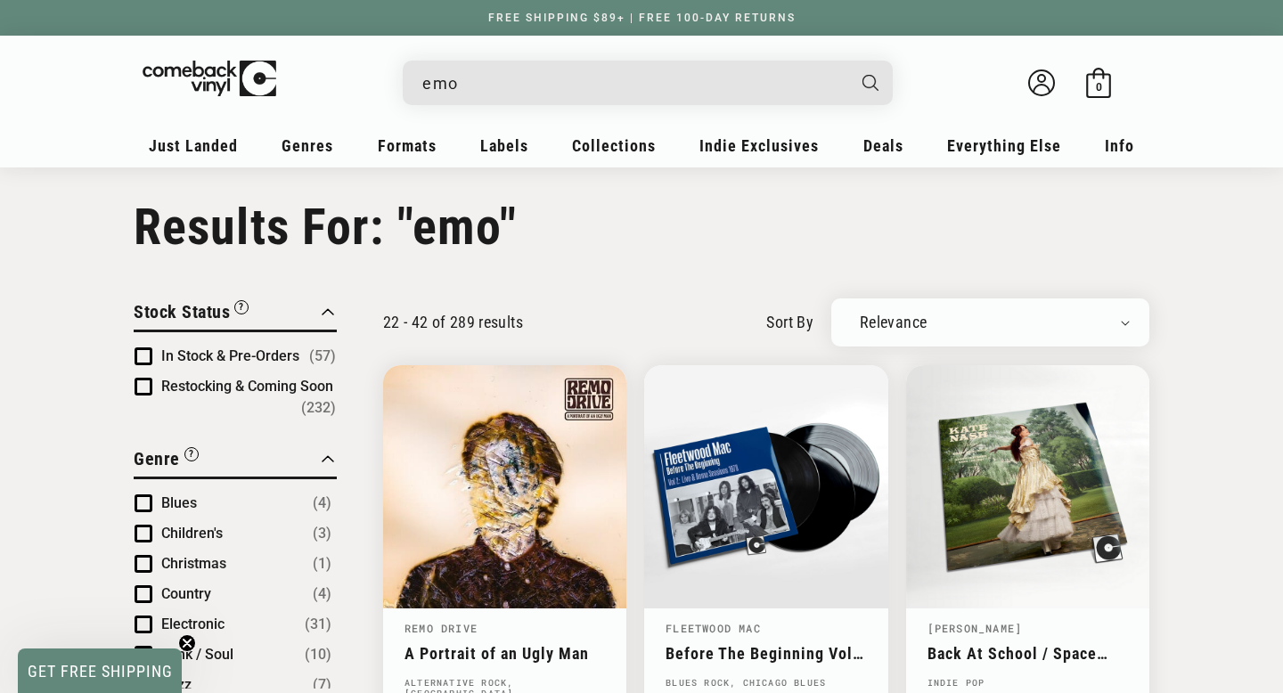
scroll to position [0, 0]
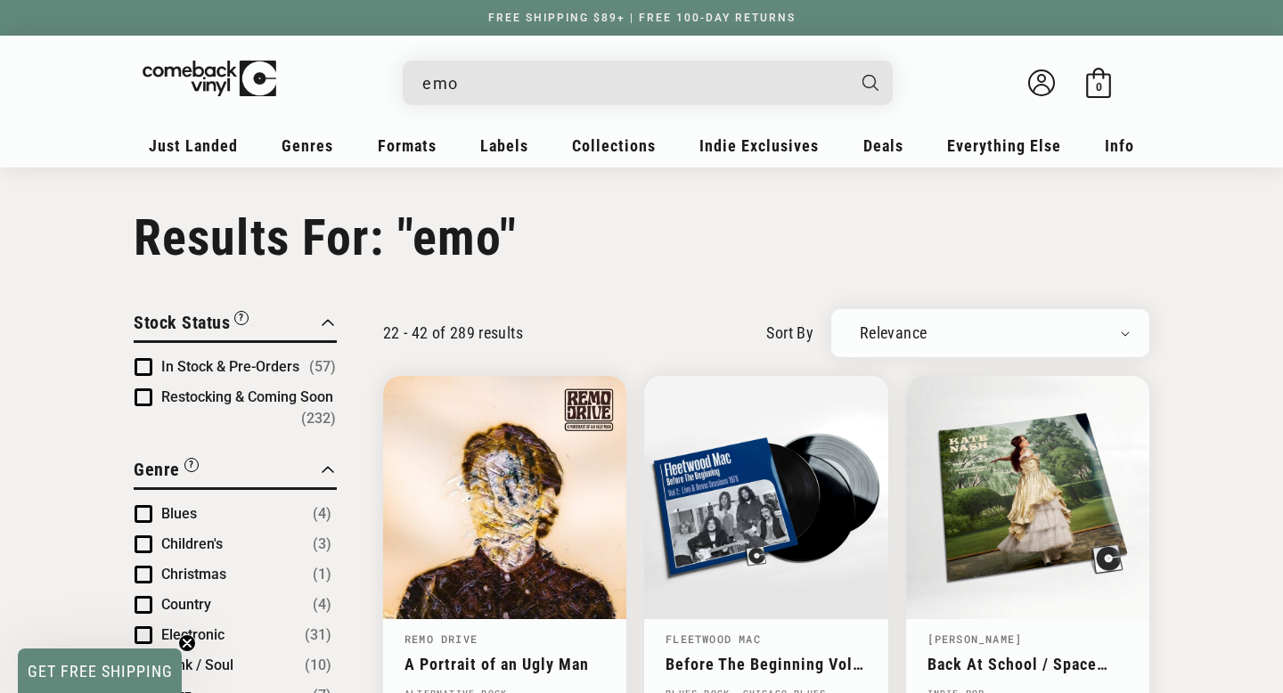
click at [533, 72] on input "emo" at bounding box center [633, 83] width 422 height 37
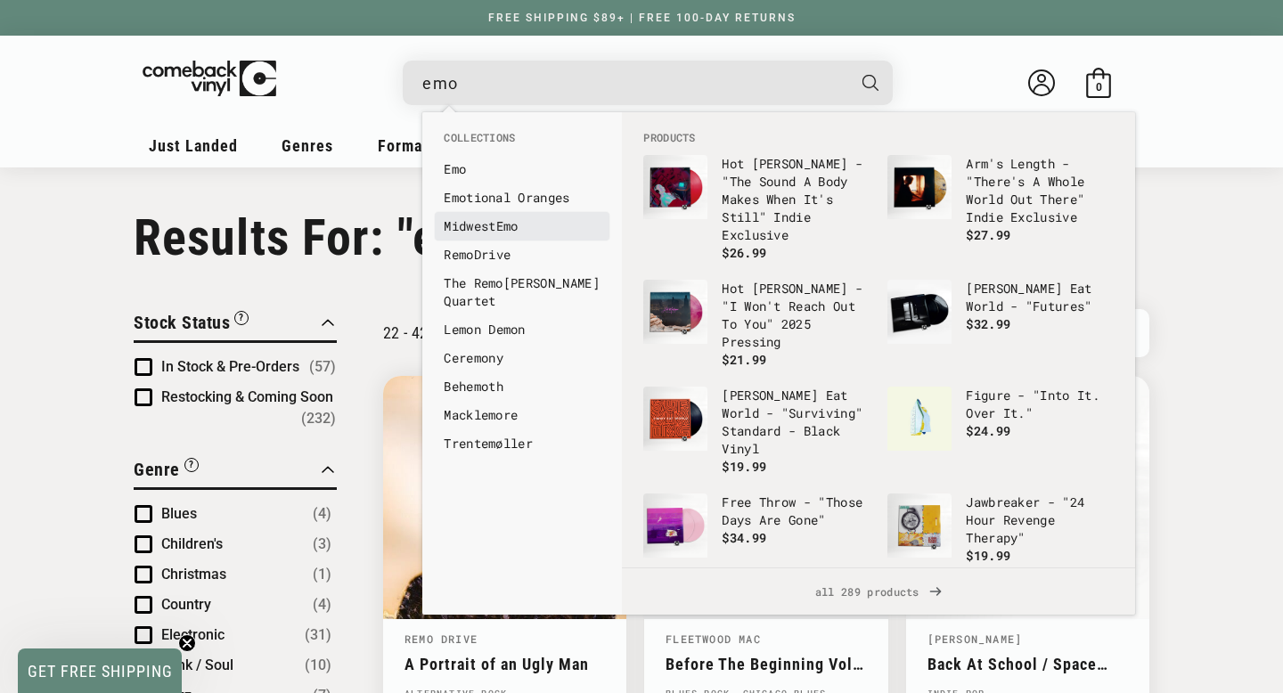
click at [481, 224] on link "Midwest Emo" at bounding box center [522, 226] width 157 height 18
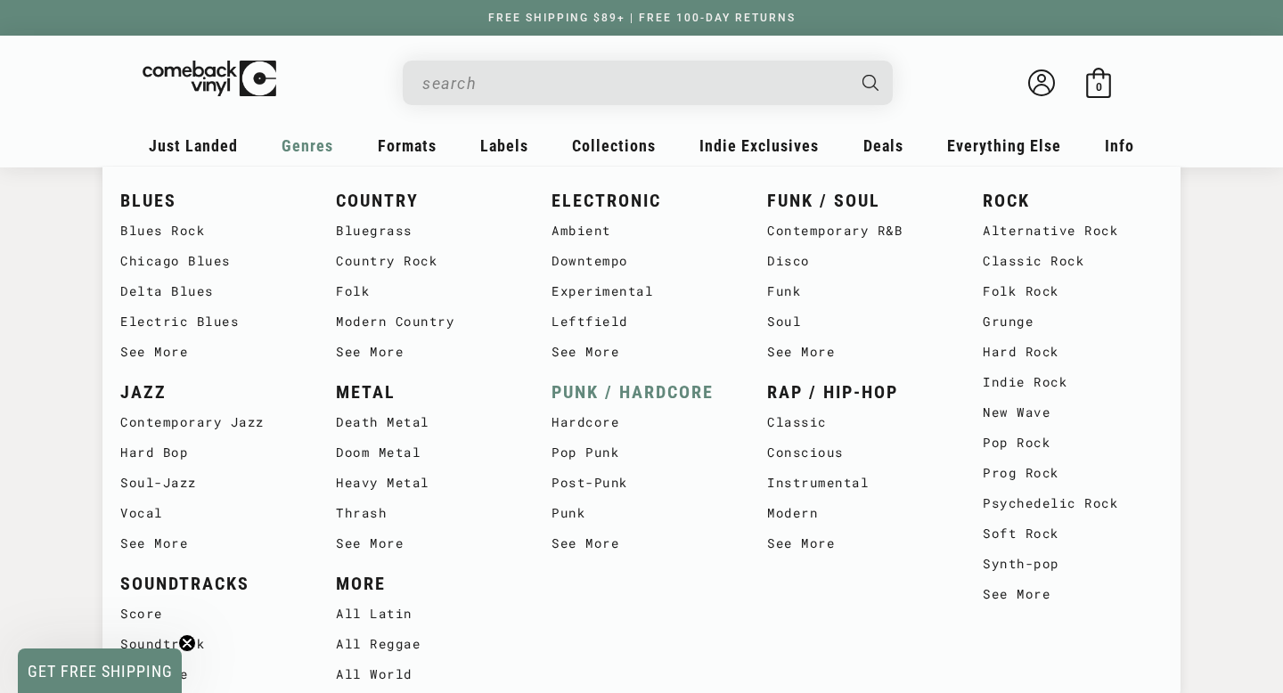
click at [621, 395] on link "PUNK / HARDCORE" at bounding box center [642, 392] width 180 height 29
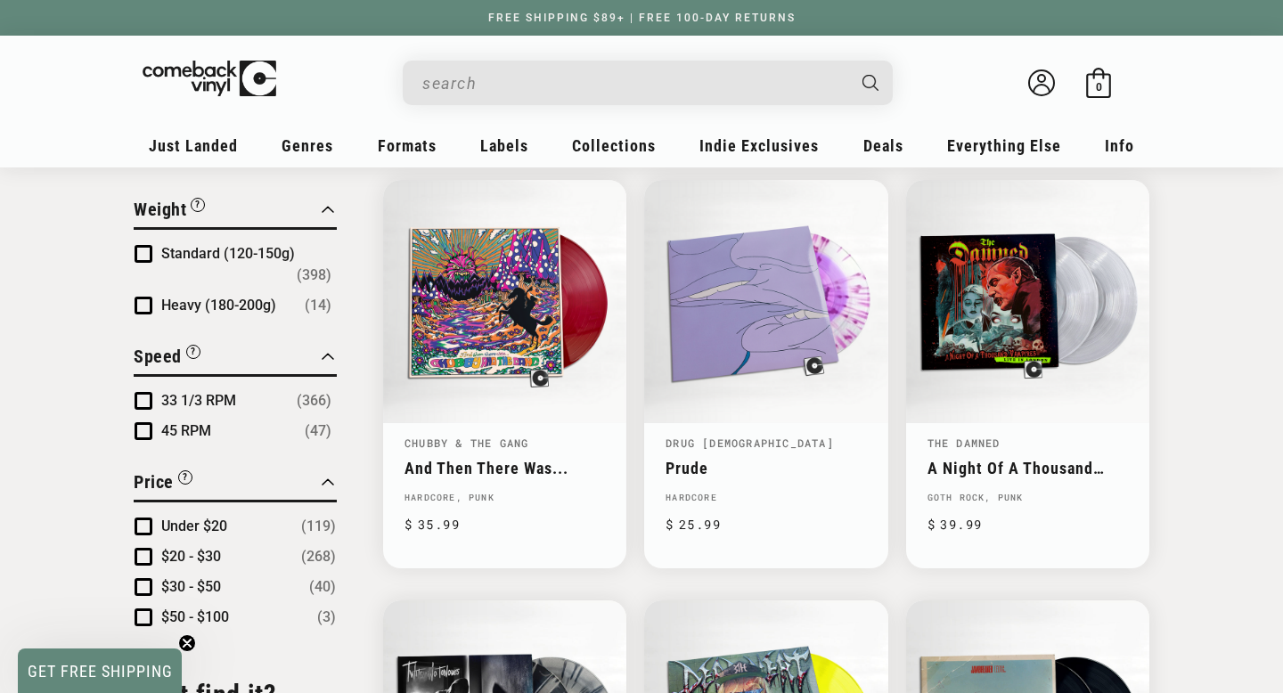
scroll to position [1466, 0]
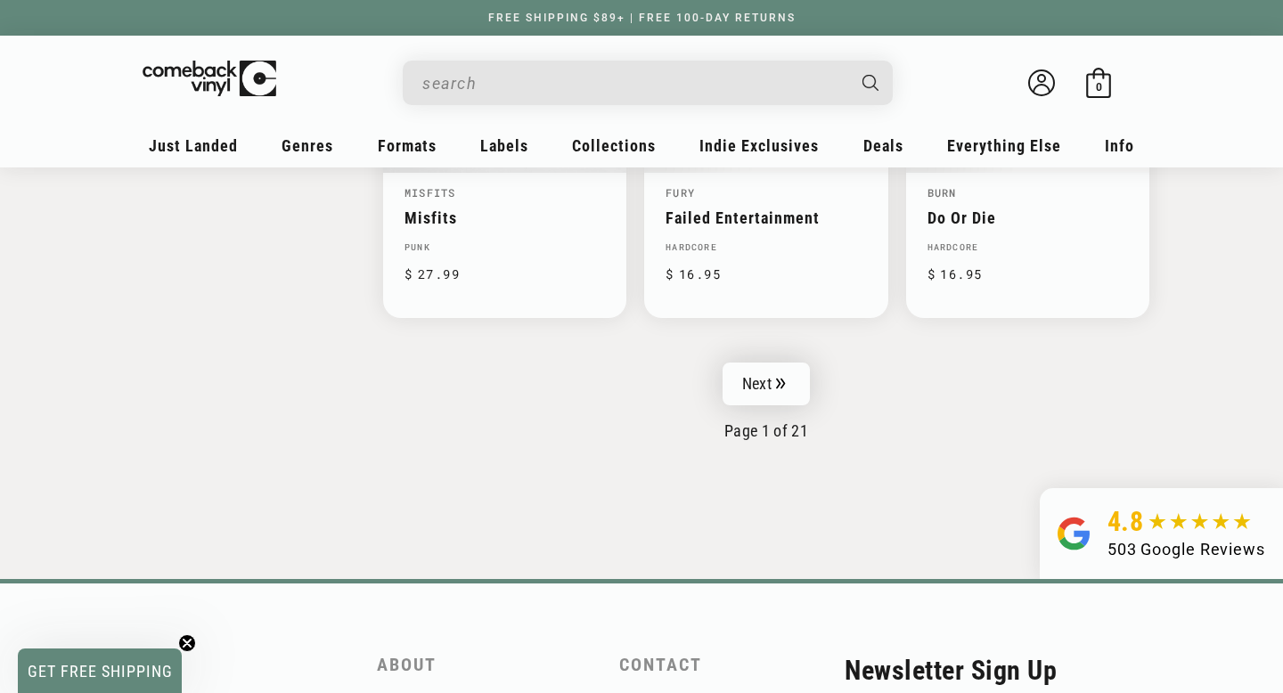
click at [750, 363] on link "Next" at bounding box center [766, 384] width 87 height 43
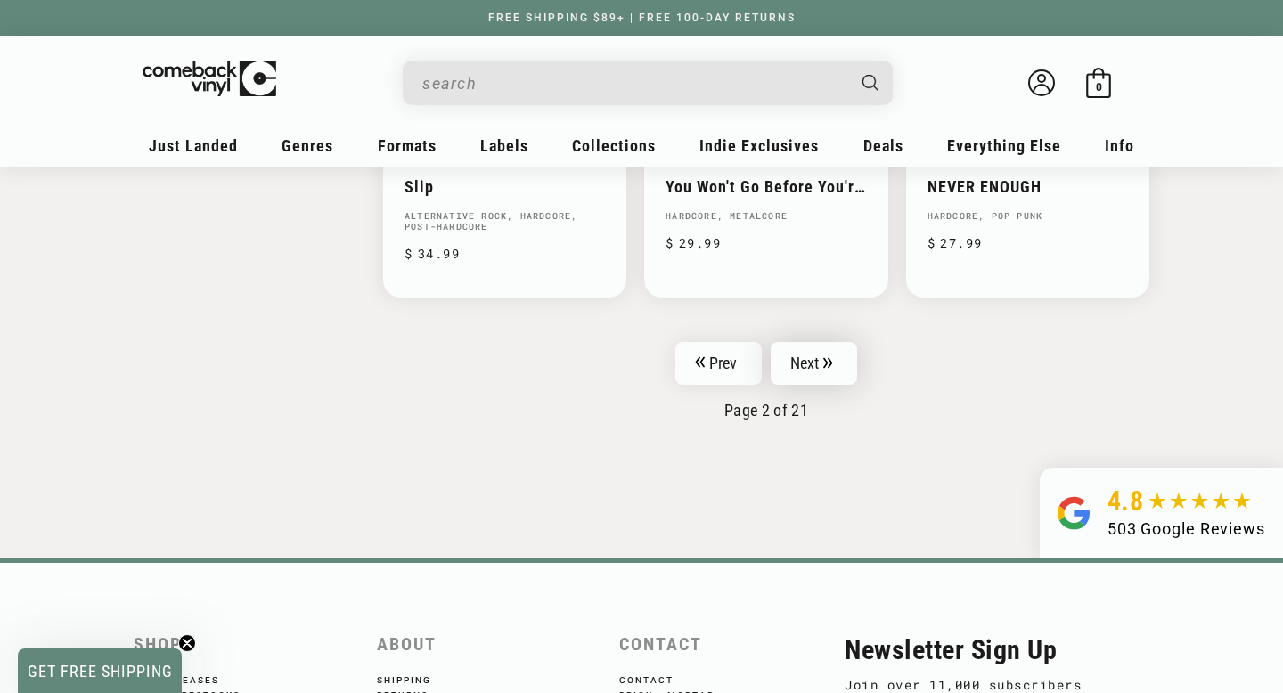
click at [813, 349] on link "Next" at bounding box center [814, 363] width 87 height 43
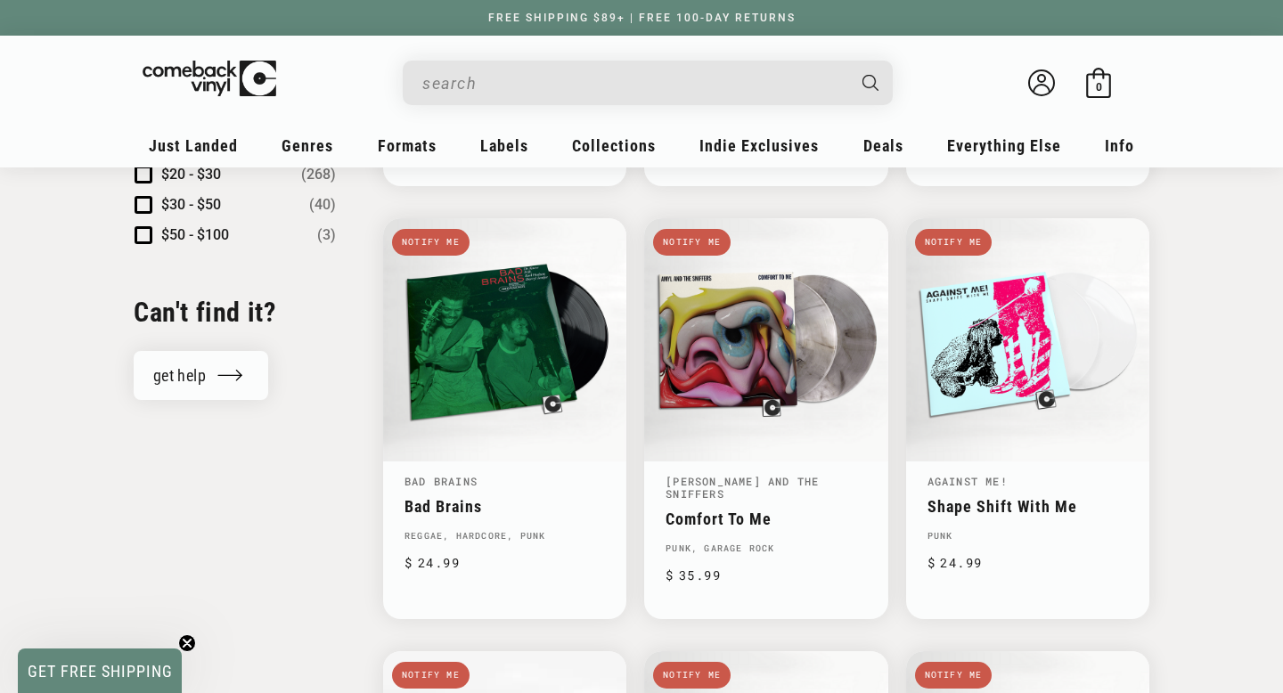
scroll to position [1936, 0]
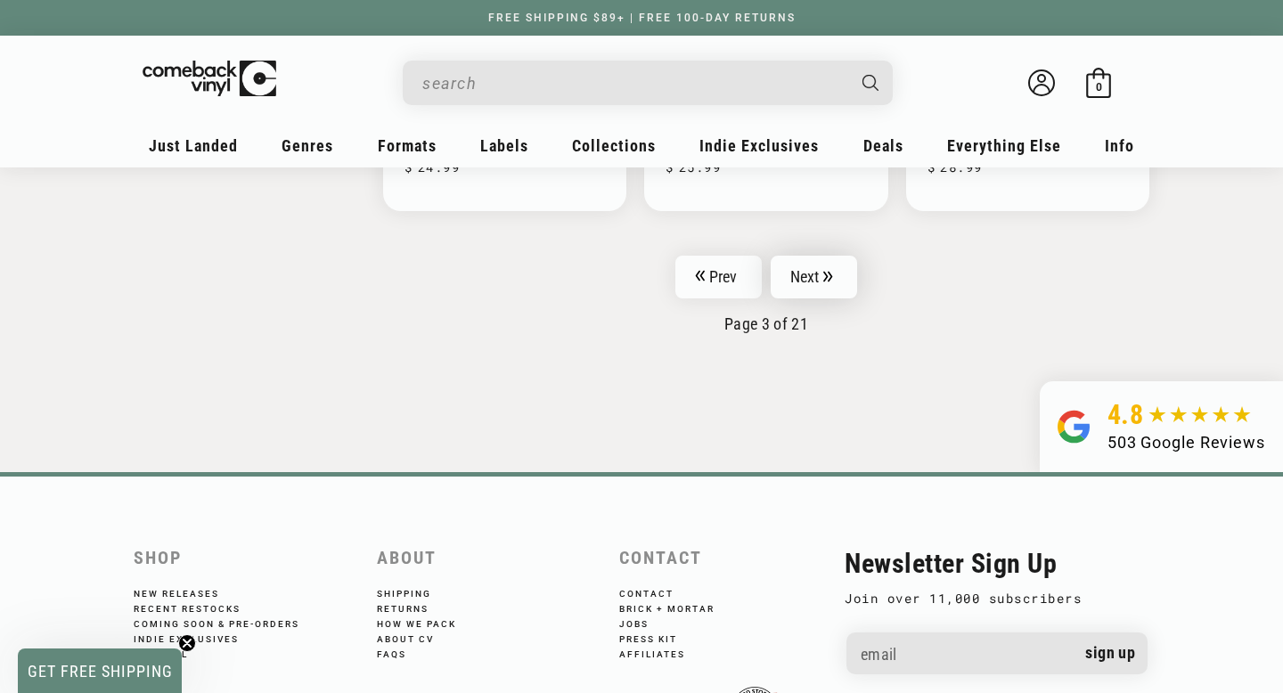
click at [826, 256] on link "Next" at bounding box center [814, 277] width 87 height 43
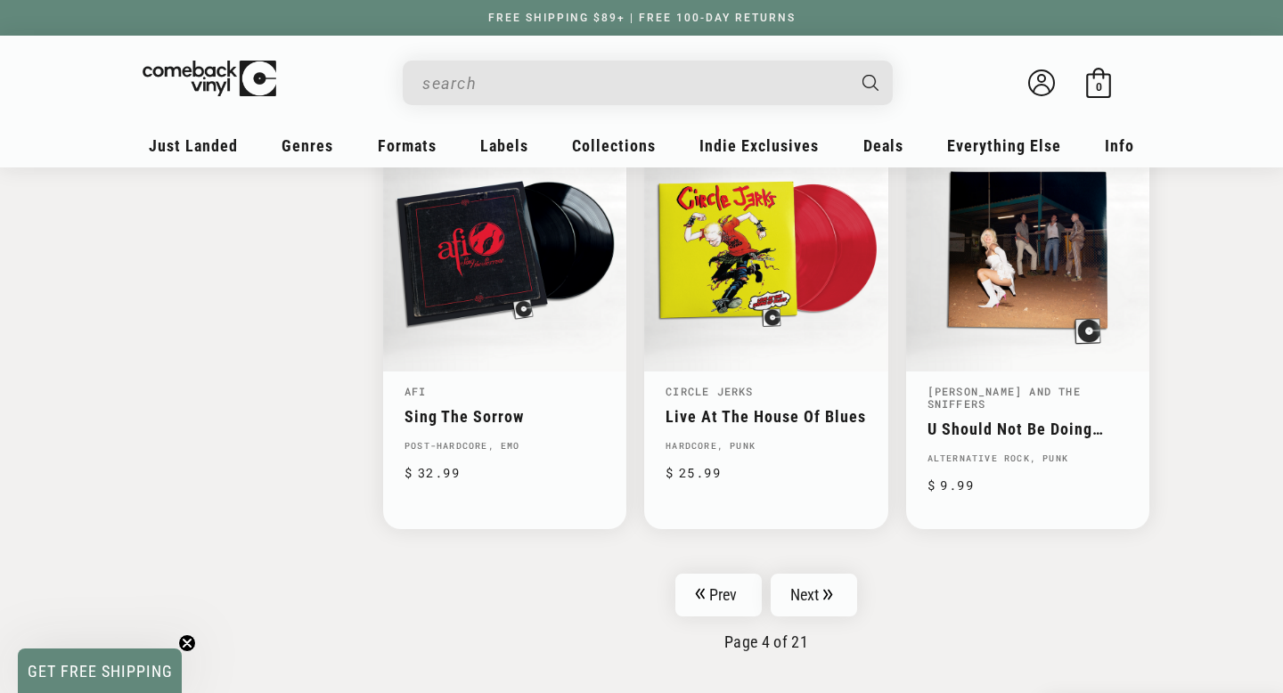
scroll to position [2816, 0]
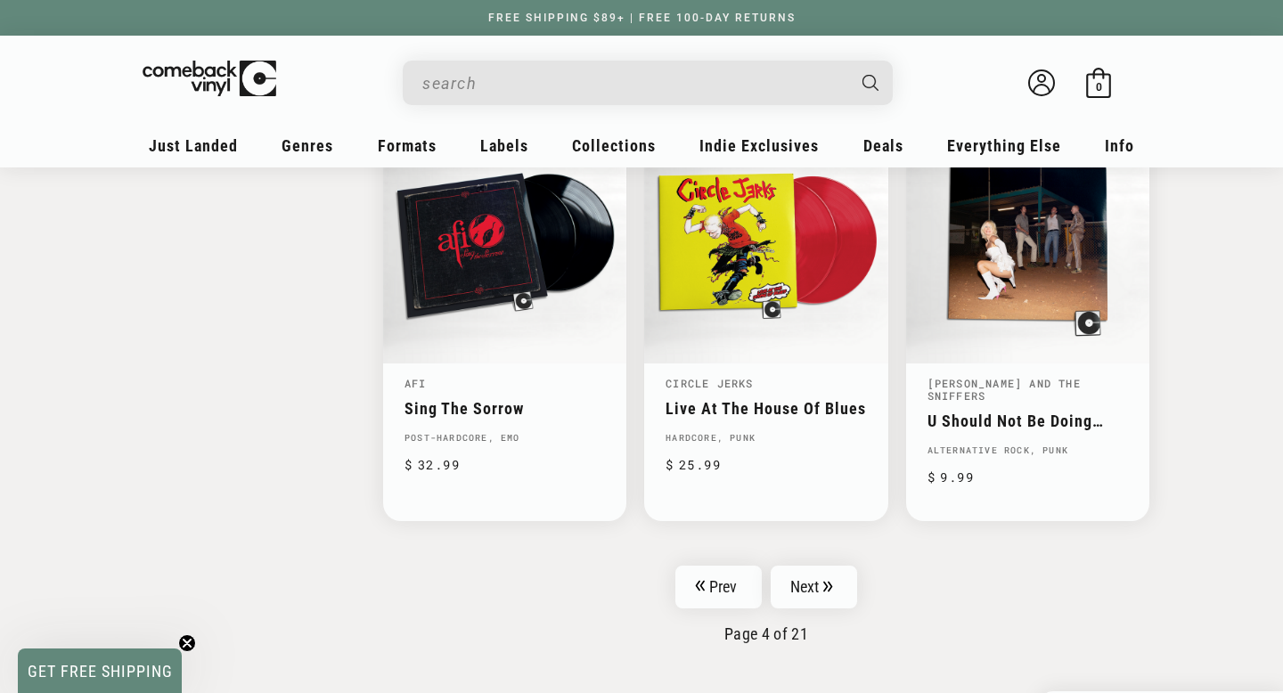
click at [825, 581] on icon "Pagination" at bounding box center [828, 586] width 9 height 11
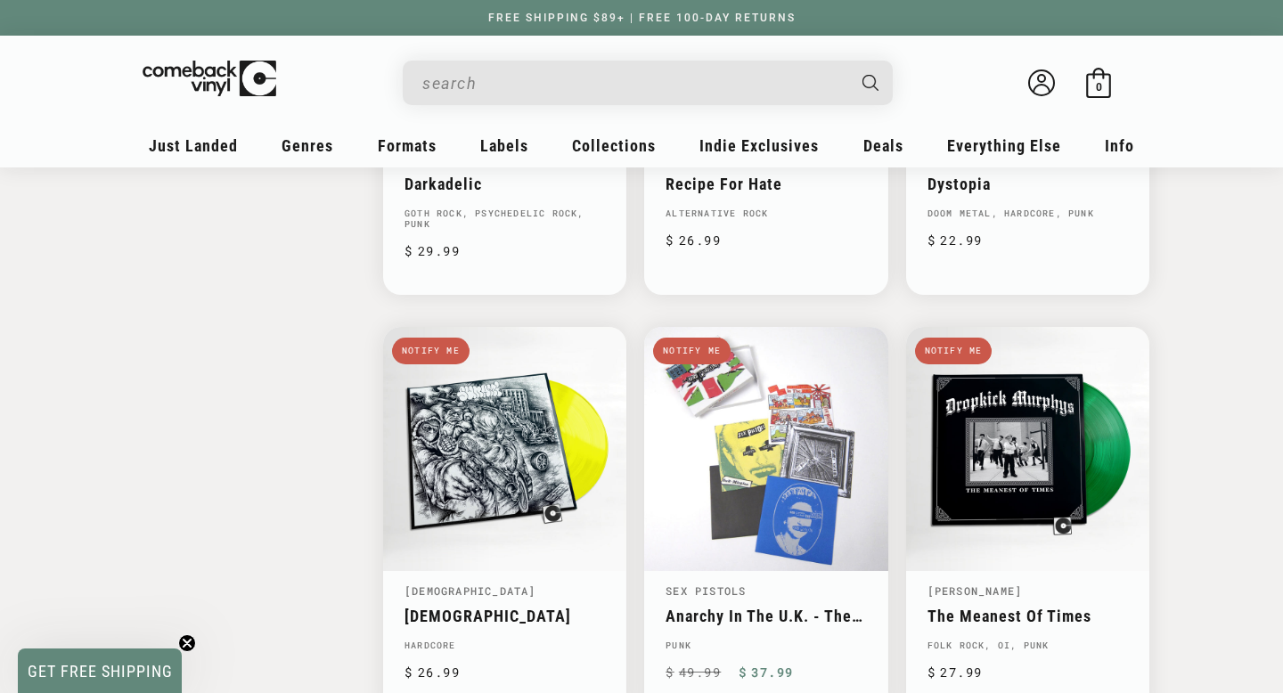
scroll to position [2596, 0]
